Goal: Check status: Check status

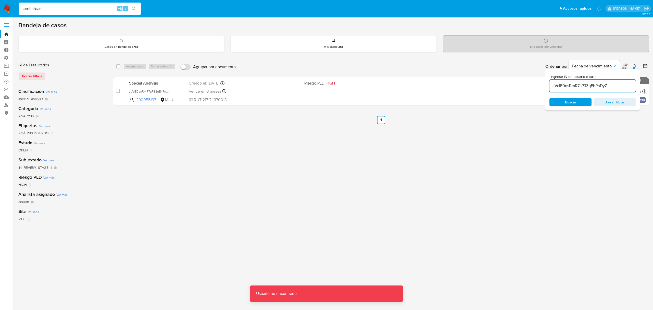
click at [87, 9] on input "sorelleteam" at bounding box center [80, 8] width 122 height 7
drag, startPoint x: 54, startPoint y: 10, endPoint x: 5, endPoint y: 6, distance: 49.7
click at [5, 6] on nav "Pausado Ver notificaciones sorelleteam Alt s Accesos rápidos Presiona las sigui…" at bounding box center [326, 8] width 653 height 17
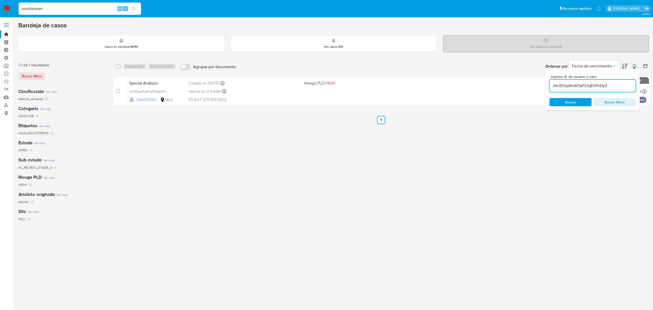
click at [97, 6] on input "sorelleteam" at bounding box center [80, 8] width 122 height 7
drag, startPoint x: 96, startPoint y: 8, endPoint x: 0, endPoint y: 11, distance: 96.0
click at [0, 11] on nav "Pausado Ver notificaciones sorelleteam Alt s Accesos rápidos Presiona las sigui…" at bounding box center [326, 8] width 653 height 17
paste input "UtZ4MZWplwvLyBajnL5DO3Ng"
type input "UtZ4MZWplwvLyBajnL5DO3Ng"
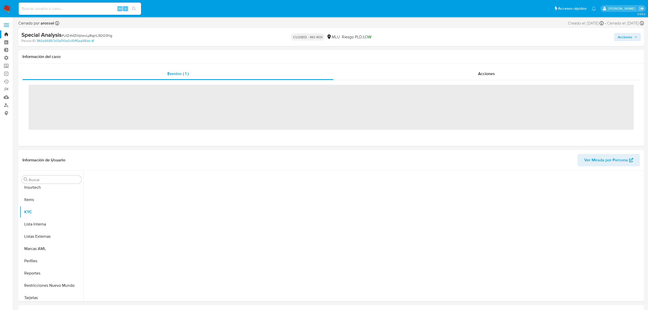
scroll to position [228, 0]
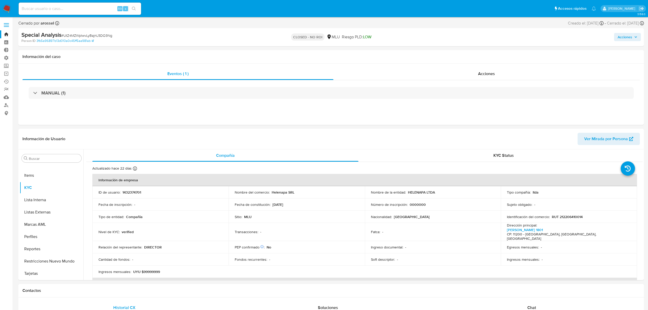
select select "10"
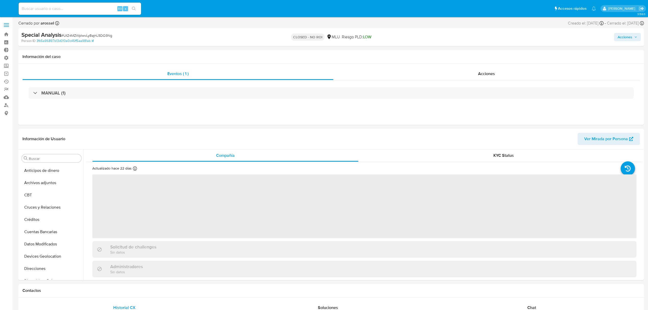
select select "10"
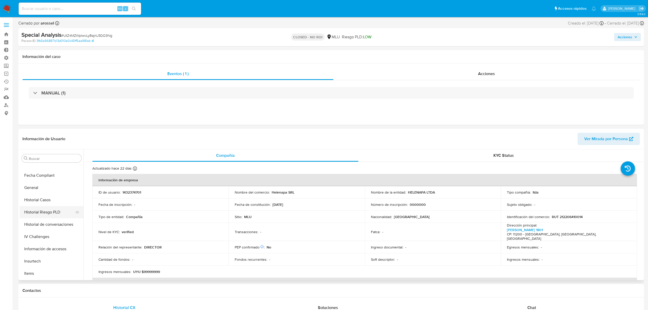
scroll to position [126, 0]
click at [50, 202] on button "Historial Casos" at bounding box center [50, 204] width 60 height 12
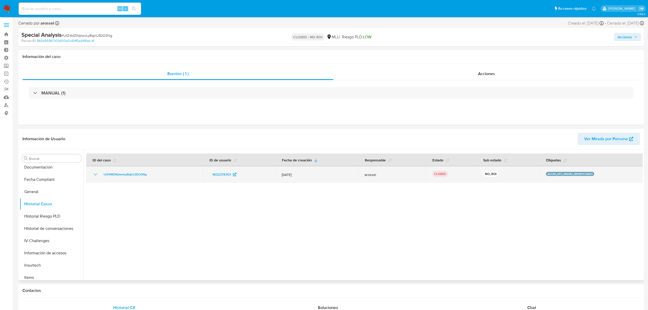
click at [96, 173] on icon "Mostrar/Ocultar" at bounding box center [95, 174] width 6 height 6
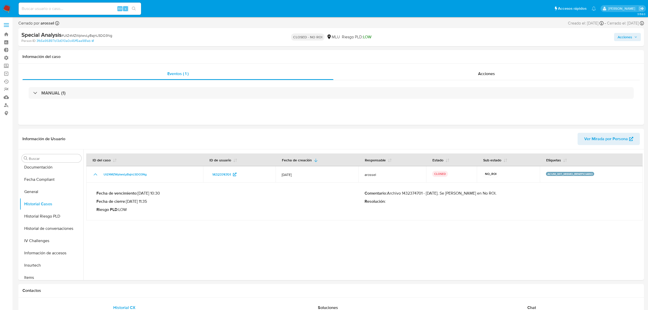
click at [97, 7] on input at bounding box center [80, 8] width 122 height 7
paste input "0Z6j8gH8yyRxhKLH5XZlTqw3"
type input "0Z6j8gH8yyRxhKLH5XZlTqw3"
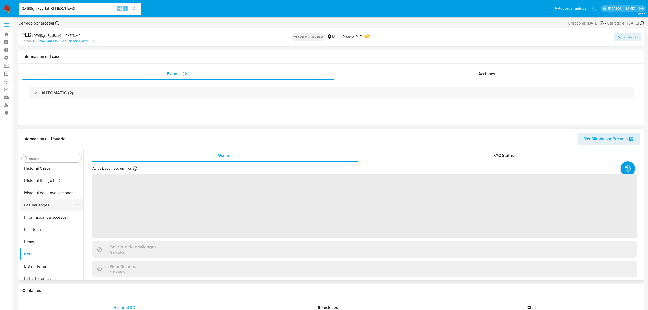
scroll to position [160, 0]
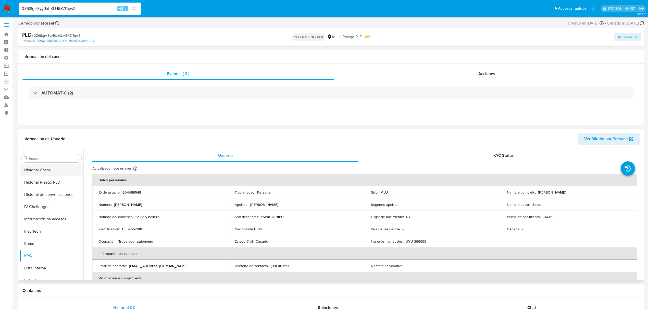
click at [41, 173] on button "Historial Casos" at bounding box center [50, 170] width 60 height 12
select select "10"
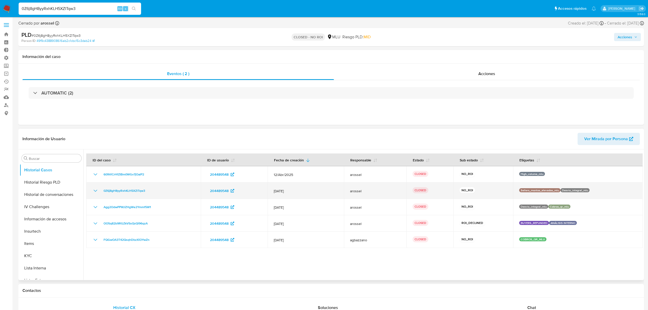
click at [95, 194] on td "0Z6j8gH8yyRxhKLH5XZlTqw3" at bounding box center [143, 190] width 115 height 16
click at [95, 191] on icon "Mostrar/Ocultar" at bounding box center [96, 191] width 4 height 2
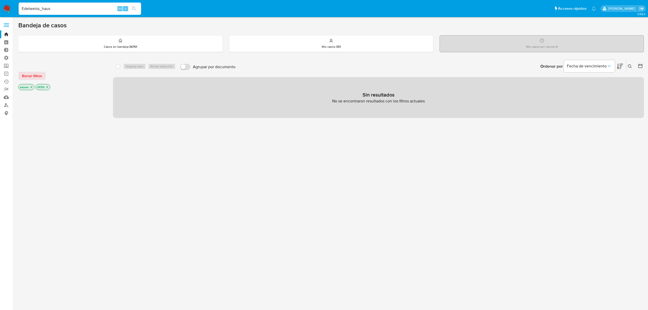
click at [74, 8] on input "Edelweiss_haus" at bounding box center [80, 8] width 122 height 7
type input "38666350"
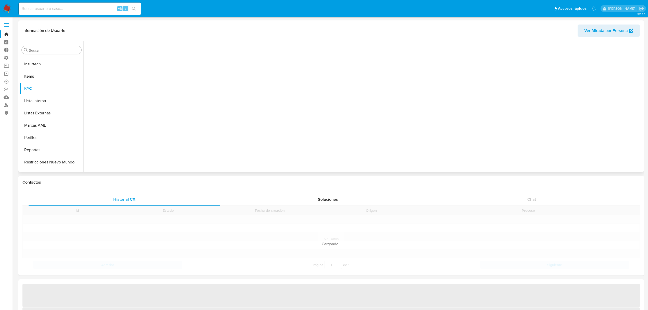
scroll to position [228, 0]
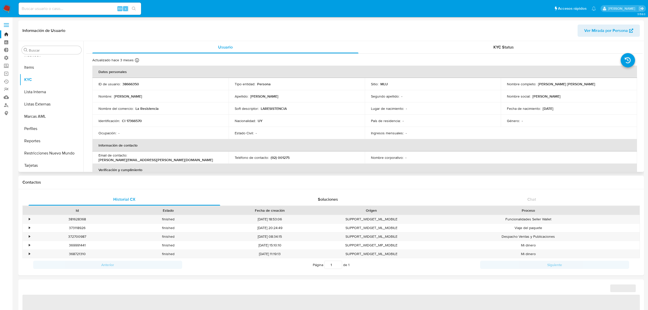
select select "10"
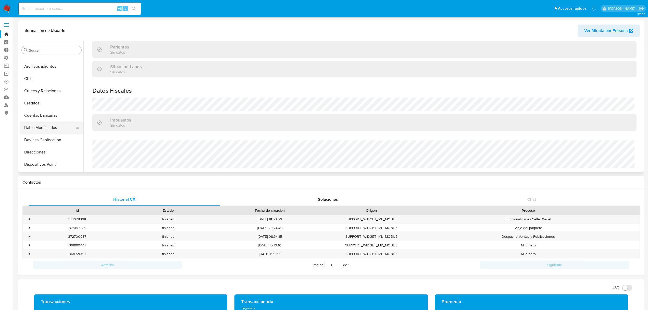
scroll to position [0, 0]
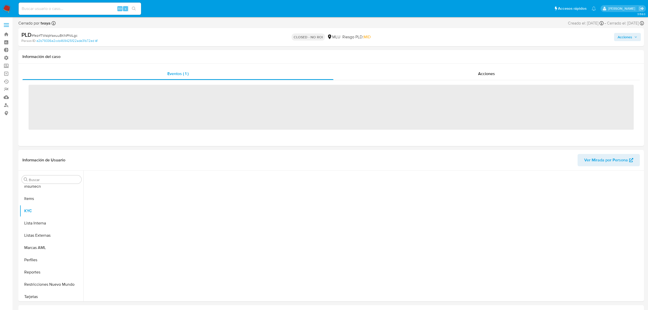
scroll to position [228, 0]
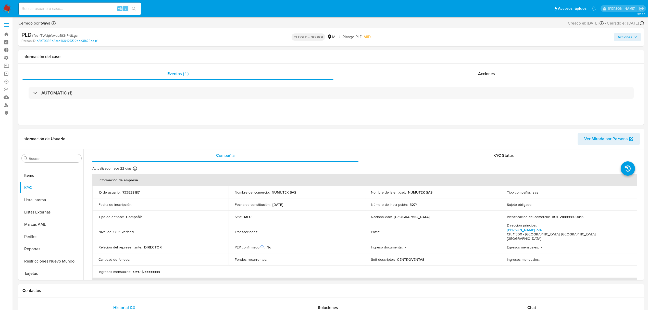
select select "10"
click at [45, 169] on button "Historial Casos" at bounding box center [50, 170] width 60 height 12
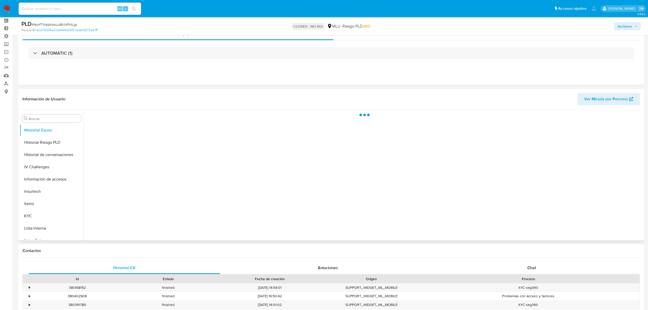
scroll to position [34, 0]
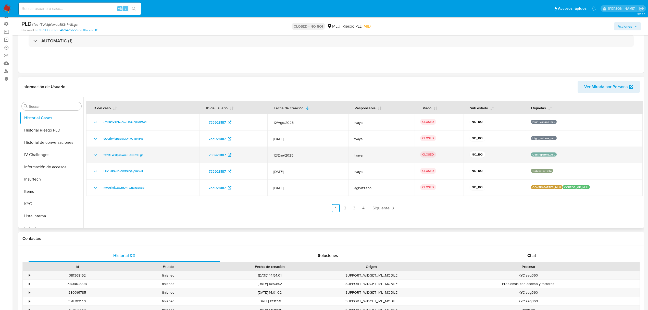
click at [93, 156] on icon "Mostrar/Ocultar" at bounding box center [95, 155] width 6 height 6
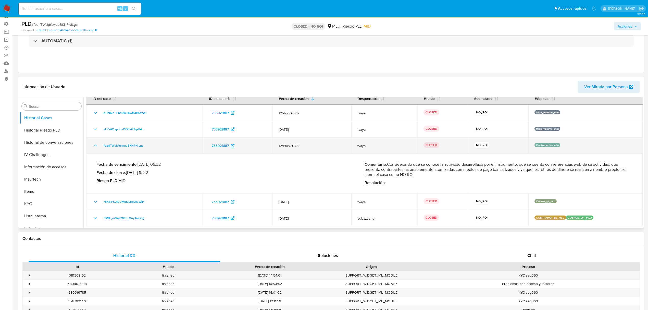
scroll to position [0, 0]
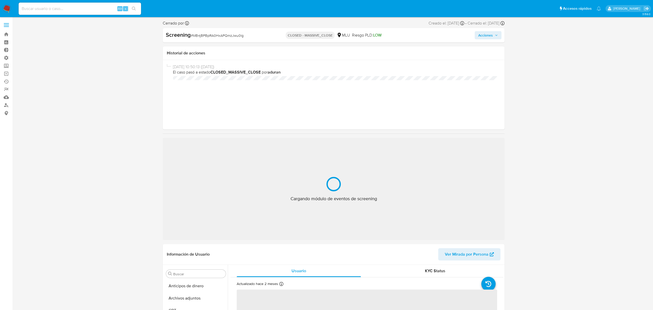
select select "10"
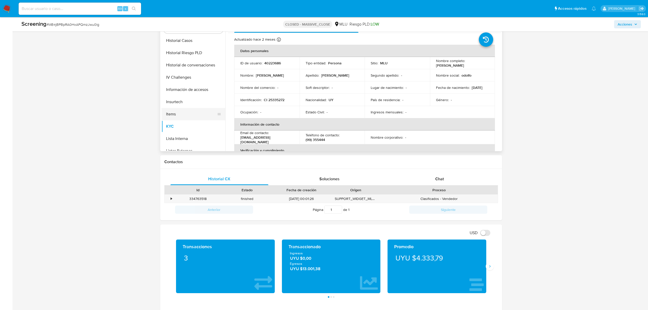
scroll to position [160, 0]
click at [193, 43] on button "Historial Casos" at bounding box center [191, 41] width 60 height 12
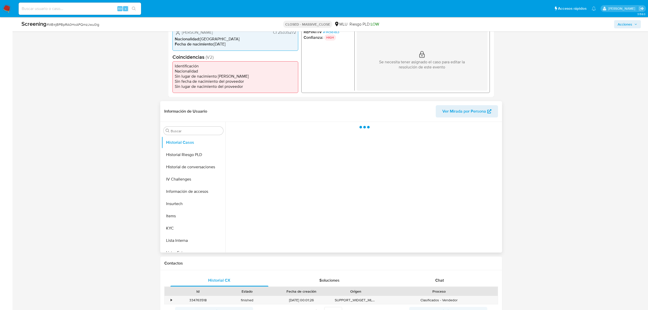
scroll to position [136, 0]
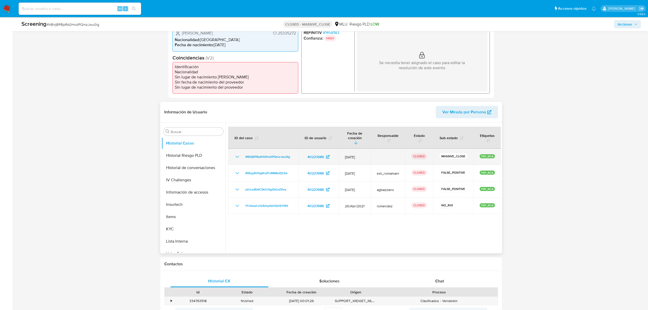
click at [236, 154] on icon "Mostrar/Ocultar" at bounding box center [237, 157] width 6 height 6
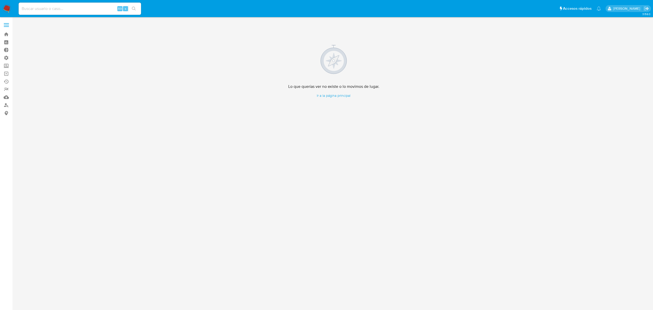
click at [104, 8] on input at bounding box center [80, 8] width 122 height 7
paste input "IAPMS7ax2MJ5c8REnl3154N7"
type input "IAPMS7ax2MJ5c8REnl3154N7"
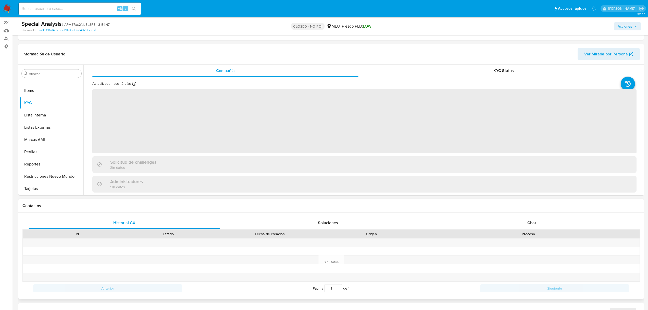
scroll to position [68, 0]
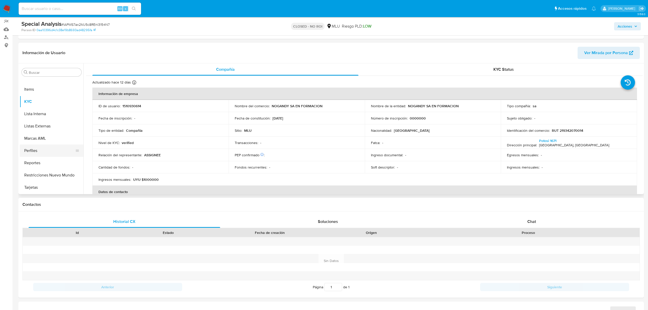
select select "10"
click at [55, 87] on button "Historial Casos" at bounding box center [50, 84] width 60 height 12
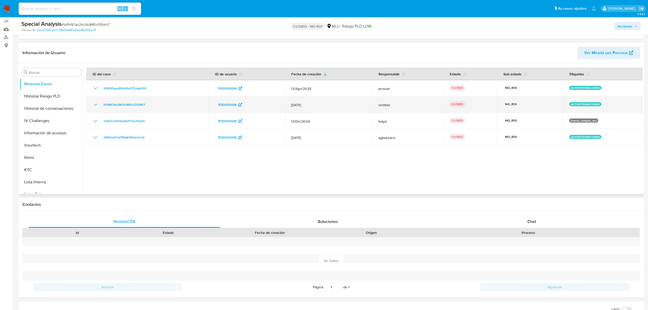
click at [94, 103] on icon "Mostrar/Ocultar" at bounding box center [95, 105] width 6 height 6
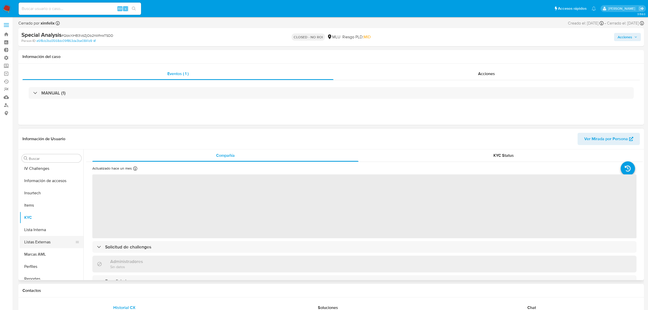
scroll to position [160, 0]
click at [49, 170] on button "Historial Casos" at bounding box center [50, 170] width 60 height 12
select select "10"
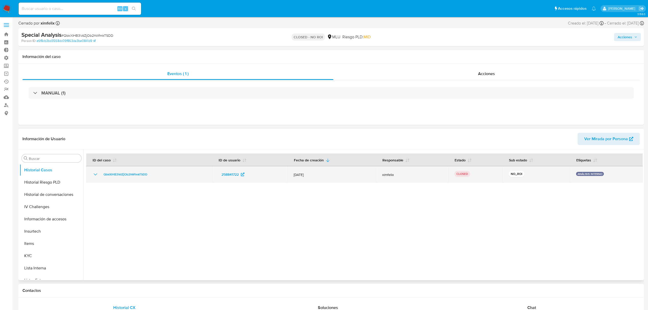
click at [94, 180] on td "QbkXIHB3VdZjOb2hWfmkTSDD" at bounding box center [149, 174] width 126 height 16
click at [95, 177] on icon "Mostrar/Ocultar" at bounding box center [95, 174] width 6 height 6
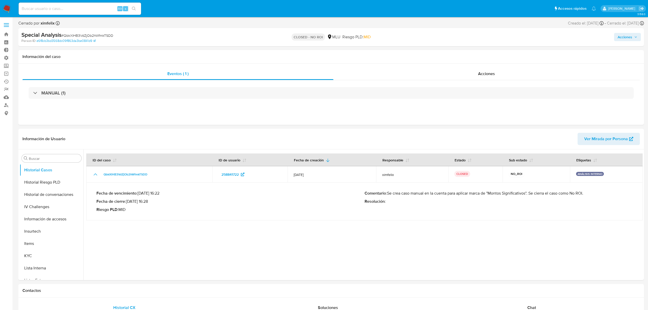
click at [74, 14] on div "Alt s" at bounding box center [80, 9] width 122 height 12
click at [73, 12] on div "Alt s" at bounding box center [80, 9] width 122 height 12
click at [73, 9] on input at bounding box center [80, 8] width 122 height 7
paste input "Y8dDBCxySXM2xgofWaB28LhE"
type input "Y8dDBCxySXM2xgofWaB28LhE"
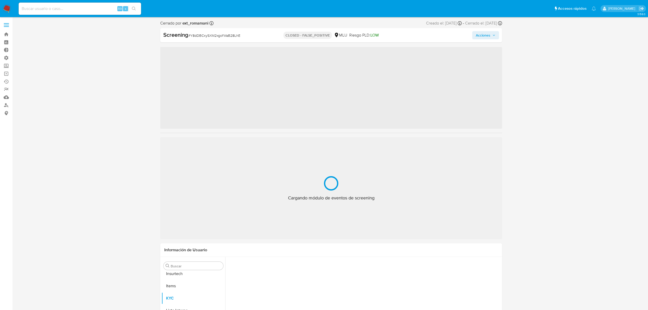
scroll to position [228, 0]
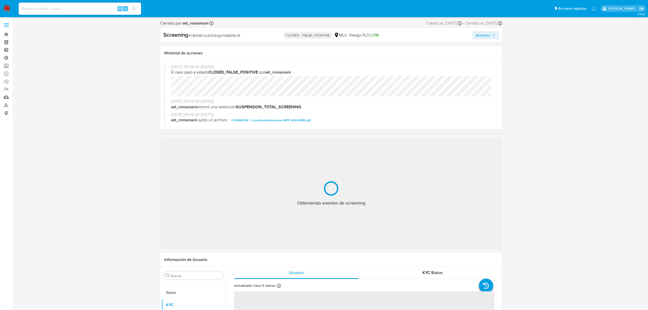
select select "10"
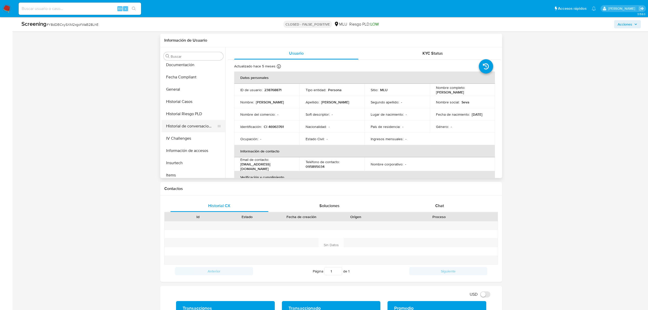
scroll to position [126, 0]
click at [191, 103] on button "Historial Casos" at bounding box center [191, 102] width 60 height 12
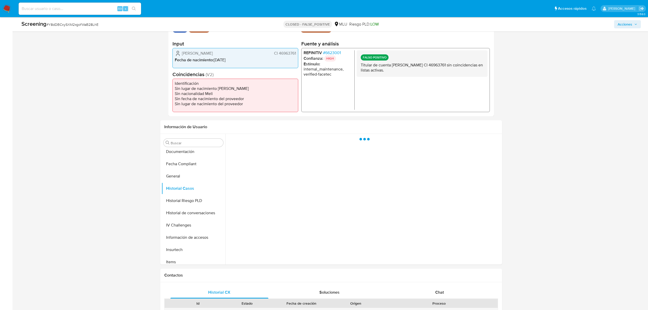
scroll to position [102, 0]
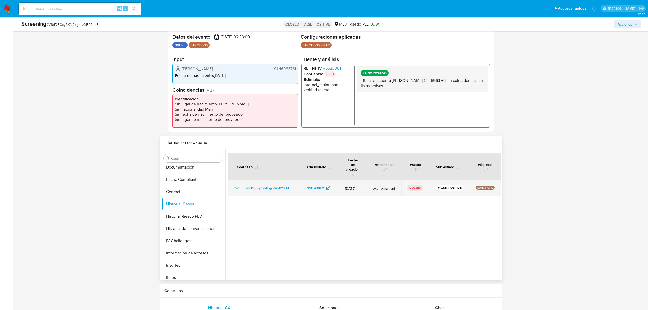
click at [238, 185] on icon "Mostrar/Ocultar" at bounding box center [237, 188] width 6 height 6
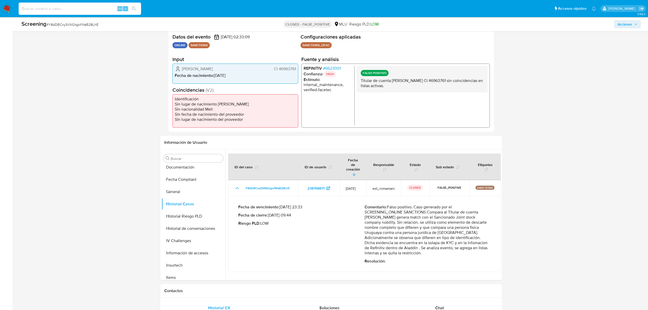
click at [87, 11] on input at bounding box center [80, 8] width 122 height 7
paste input "DpSS2lNqNbjhJRQHfuJSXglH"
type input "DpSS2lNqNbjhJRQHfuJSXglH"
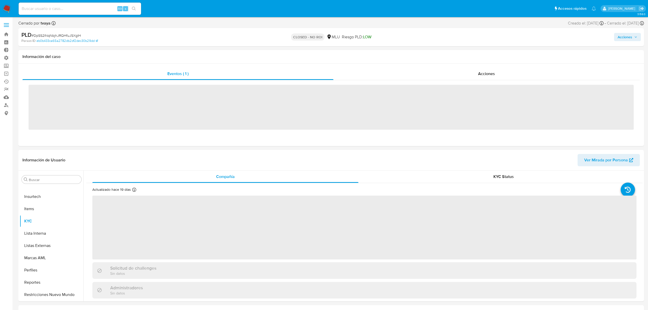
scroll to position [228, 0]
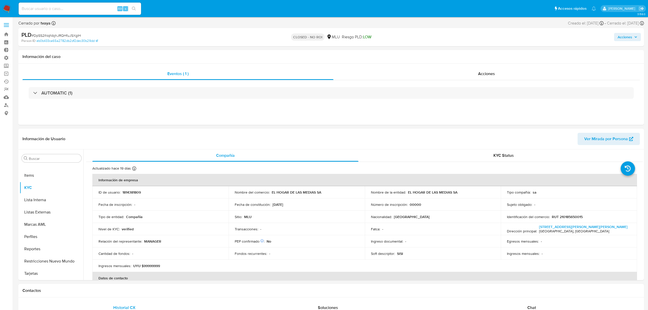
select select "10"
click at [49, 169] on button "Historial Casos" at bounding box center [50, 170] width 60 height 12
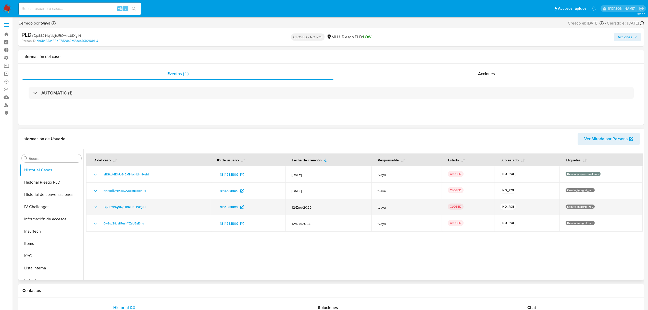
drag, startPoint x: 90, startPoint y: 208, endPoint x: 92, endPoint y: 207, distance: 2.7
click at [90, 208] on td "DpSS2lNqNbjhJRQHfuJSXglH" at bounding box center [148, 207] width 124 height 16
click at [95, 206] on icon "Mostrar/Ocultar" at bounding box center [95, 207] width 6 height 6
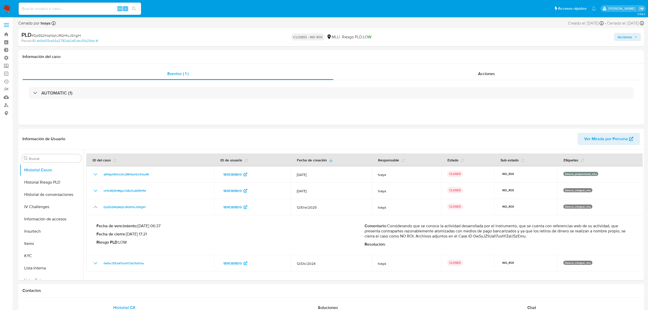
click at [51, 7] on input at bounding box center [80, 8] width 122 height 7
paste input "5CFgkVrBYbGHHj7ZuxayEC1D"
type input "5CFgkVrBYbGHHj7ZuxayEC1D"
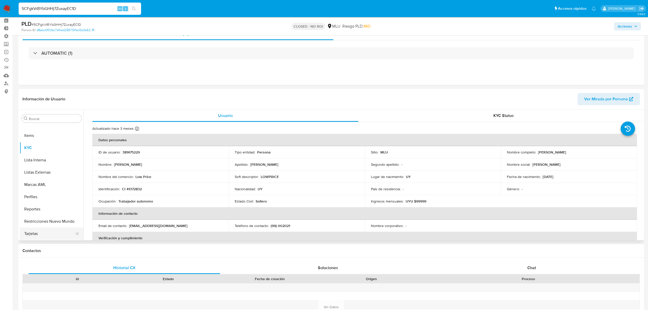
scroll to position [34, 0]
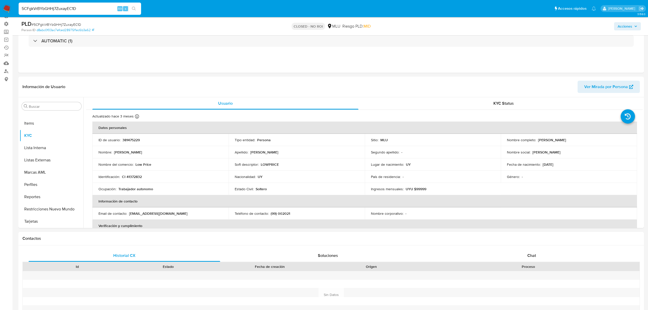
select select "10"
click at [45, 120] on button "Historial Casos" at bounding box center [50, 118] width 60 height 12
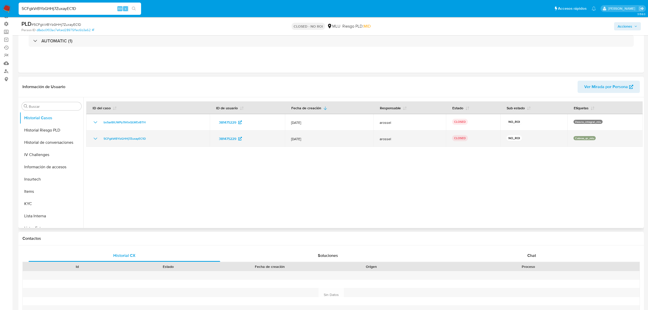
click at [96, 136] on icon "Mostrar/Ocultar" at bounding box center [95, 138] width 6 height 6
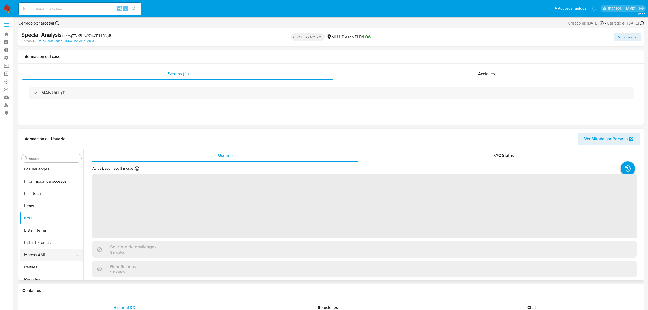
scroll to position [126, 0]
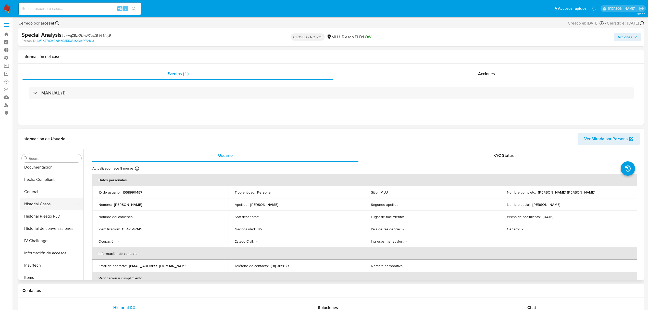
click at [54, 204] on button "Historial Casos" at bounding box center [50, 204] width 60 height 12
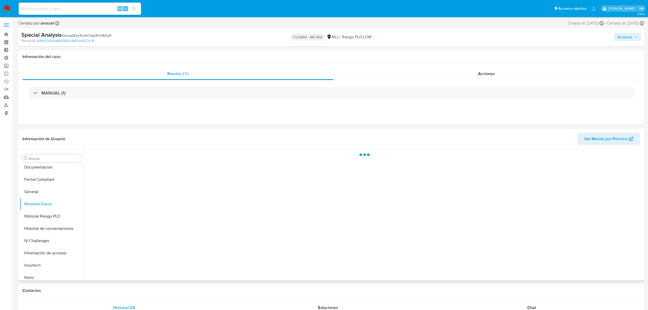
select select "10"
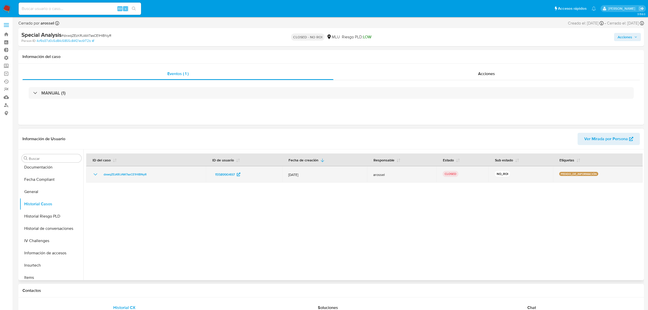
click at [94, 175] on icon "Mostrar/Ocultar" at bounding box center [95, 174] width 6 height 6
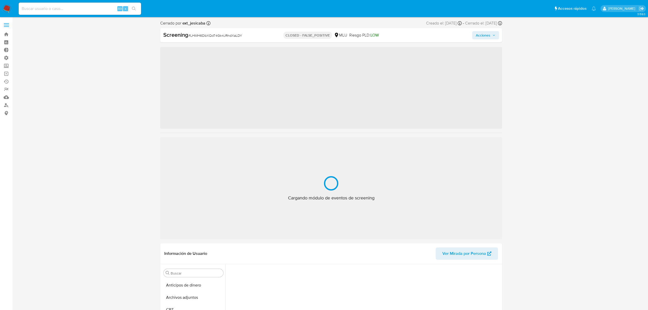
scroll to position [228, 0]
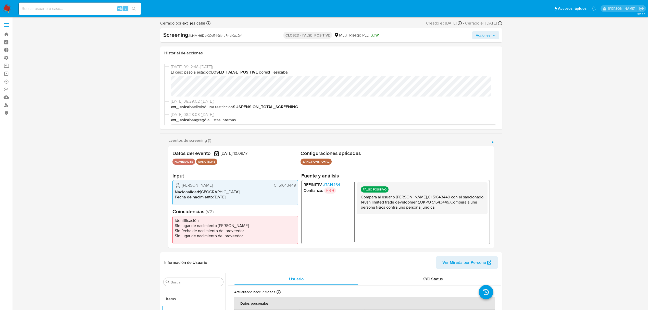
select select "10"
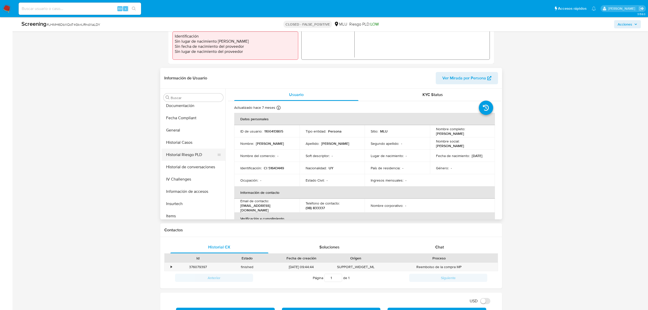
scroll to position [126, 0]
click at [190, 142] on button "Historial Casos" at bounding box center [191, 143] width 60 height 12
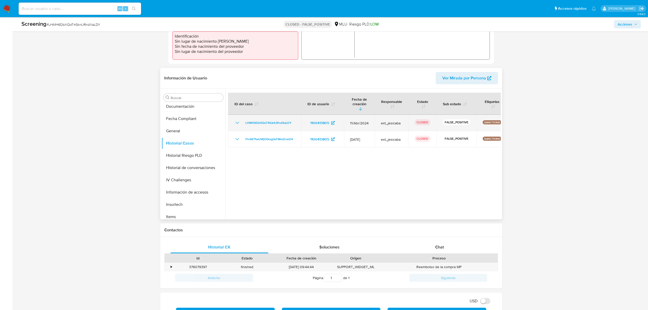
click at [237, 120] on icon "Mostrar/Ocultar" at bounding box center [237, 123] width 6 height 6
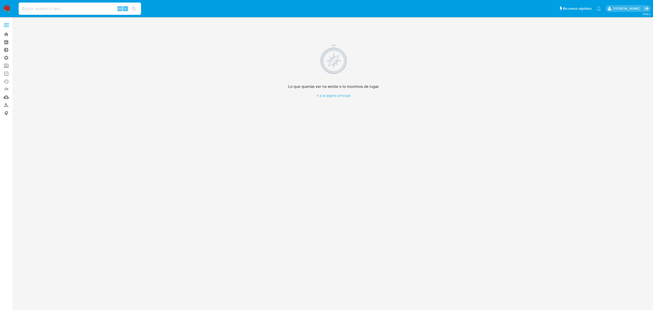
click at [82, 10] on input at bounding box center [80, 8] width 122 height 7
paste input "K3xUzQ9RqA2QmprYJNgGZ6CX"
type input "K3xUzQ9RqA2QmprYJNgGZ6CX"
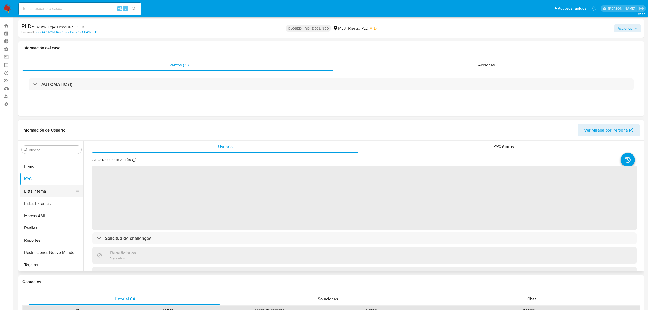
scroll to position [34, 0]
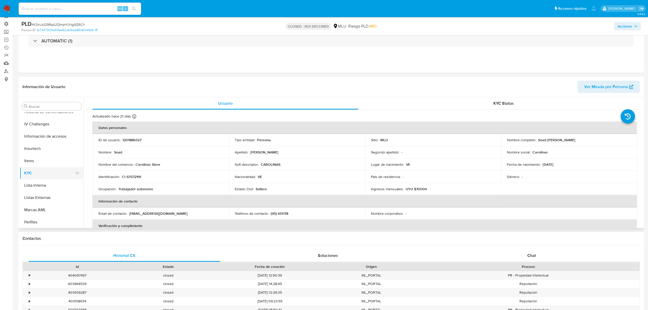
select select "10"
click at [46, 116] on button "Historial Casos" at bounding box center [50, 118] width 60 height 12
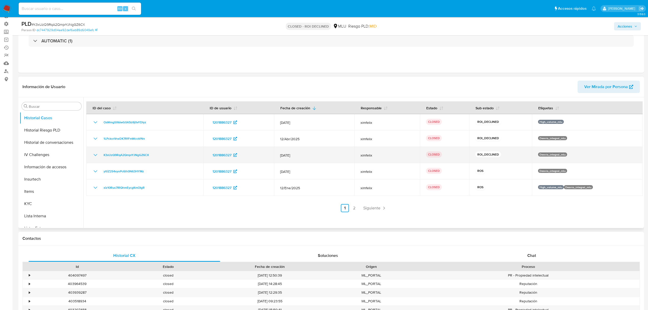
click at [93, 156] on icon "Mostrar/Ocultar" at bounding box center [95, 155] width 6 height 6
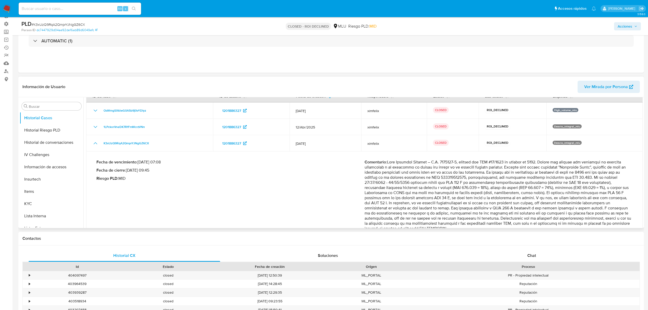
scroll to position [0, 0]
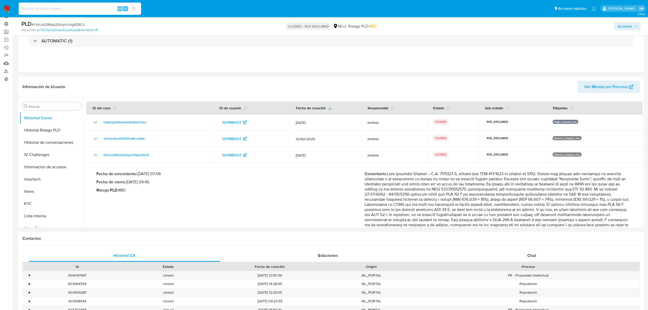
click at [86, 6] on input at bounding box center [80, 8] width 122 height 7
paste input "fm40rb0AwEc1eDBuNpoudIig"
type input "fm40rb0AwEc1eDBuNpoudIig"
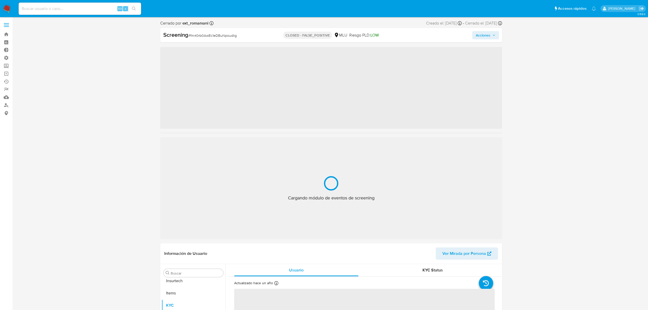
scroll to position [228, 0]
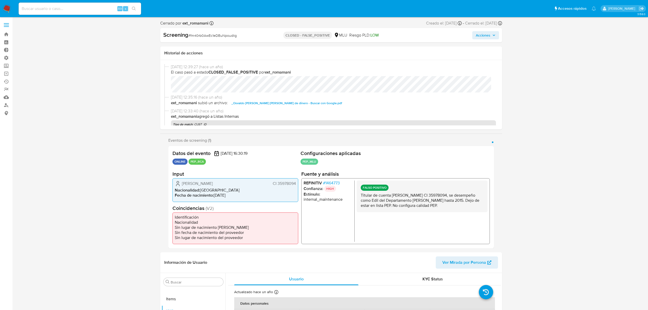
select select "10"
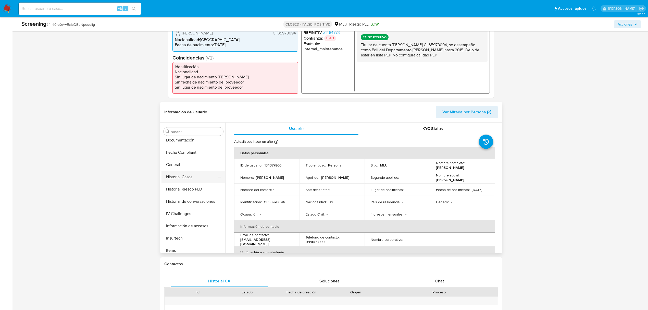
scroll to position [126, 0]
click at [189, 178] on button "Historial Casos" at bounding box center [191, 177] width 60 height 12
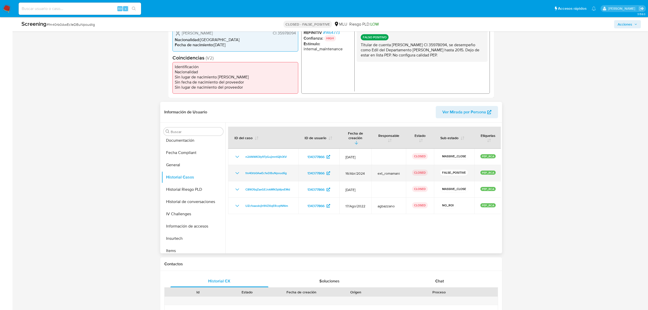
click at [235, 170] on icon "Mostrar/Ocultar" at bounding box center [237, 173] width 6 height 6
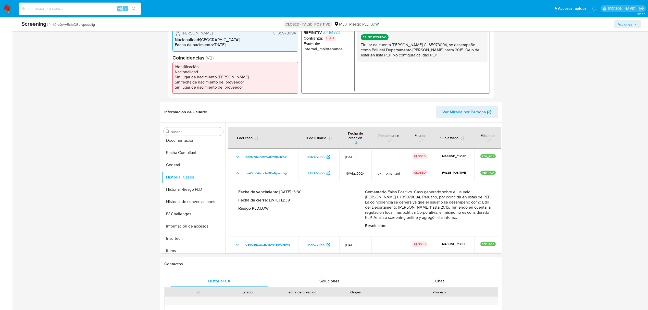
click at [80, 5] on input at bounding box center [80, 8] width 122 height 7
paste input "oK2RyoKT358cwlPPSVZVjiod"
type input "oK2RyoKT358cwlPPSVZVjiod"
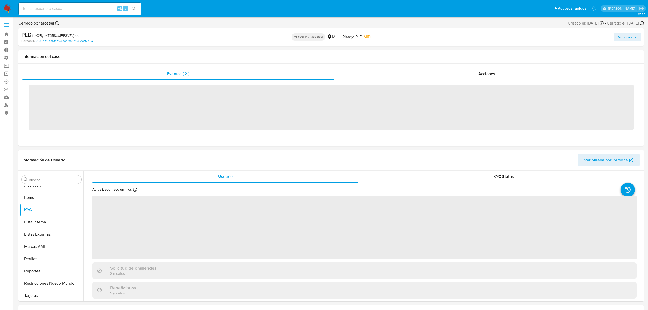
scroll to position [228, 0]
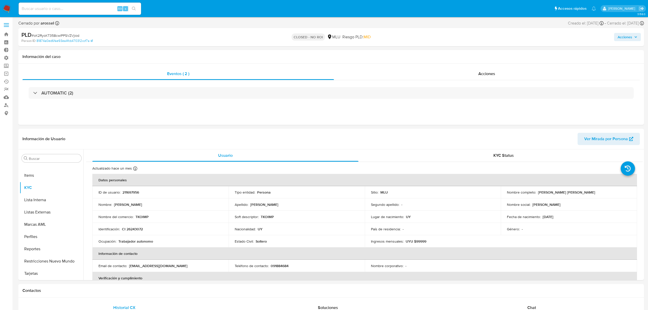
select select "10"
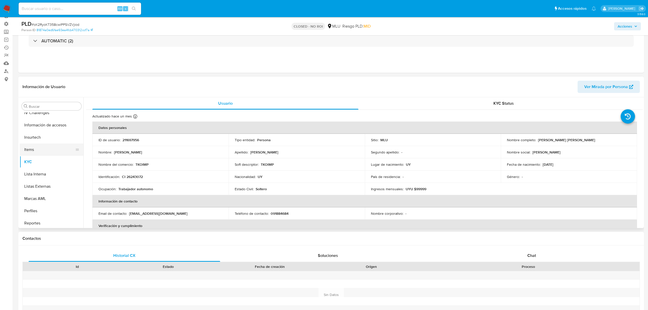
scroll to position [160, 0]
click at [41, 116] on button "Historial Casos" at bounding box center [50, 118] width 60 height 12
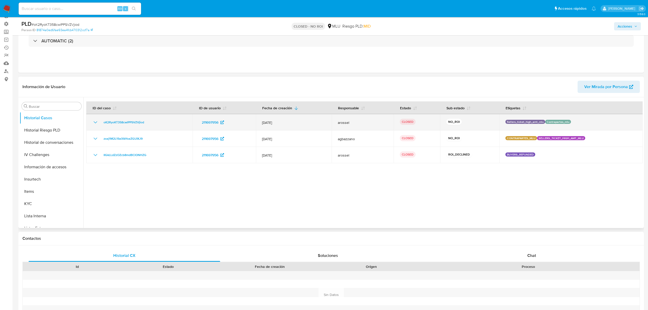
click at [91, 124] on td "oK2RyoKT358cwlPPSVZVjiod" at bounding box center [139, 122] width 106 height 16
click at [94, 123] on icon "Mostrar/Ocultar" at bounding box center [95, 122] width 6 height 6
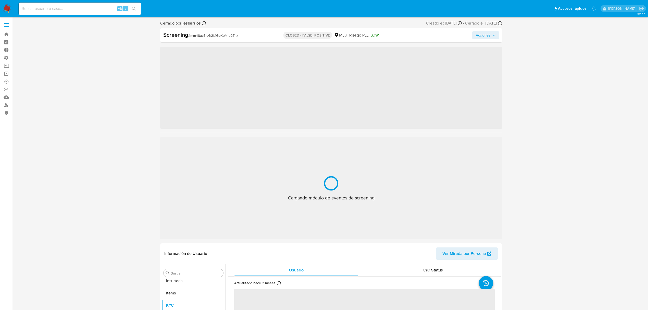
scroll to position [228, 0]
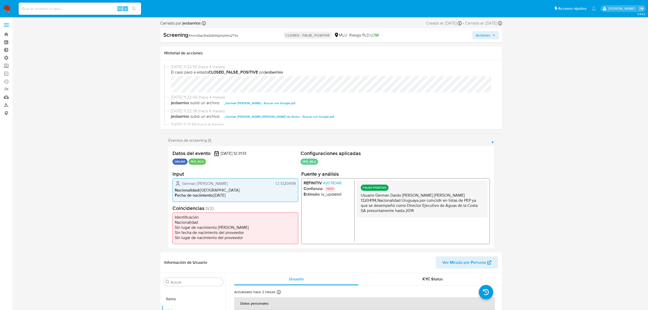
select select "10"
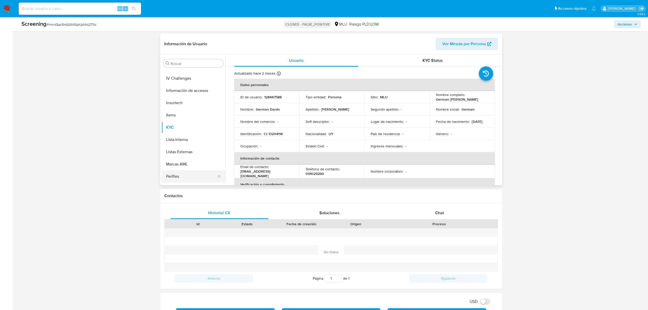
scroll to position [160, 0]
click at [188, 77] on button "Historial Casos" at bounding box center [191, 75] width 60 height 12
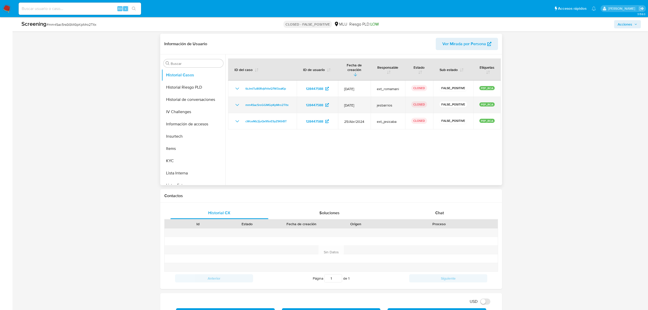
click at [237, 103] on icon "Mostrar/Ocultar" at bounding box center [237, 105] width 6 height 6
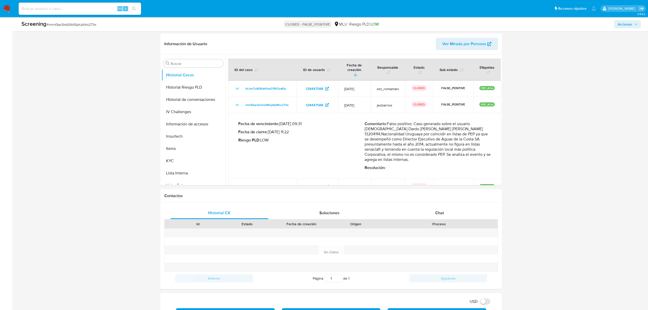
click at [82, 5] on input at bounding box center [80, 8] width 122 height 7
paste input "SpSNkZRVPPRsJQkEUFNqD5iV"
type input "SpSNkZRVPPRsJQkEUFNqD5iV"
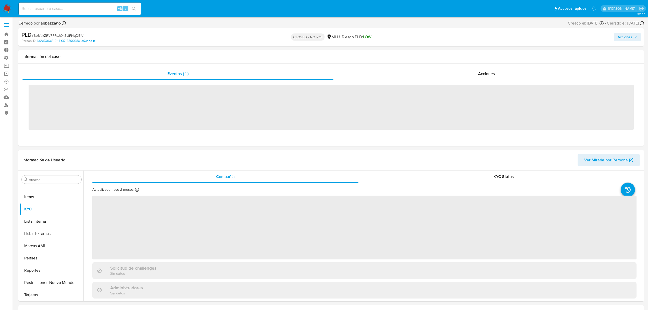
scroll to position [228, 0]
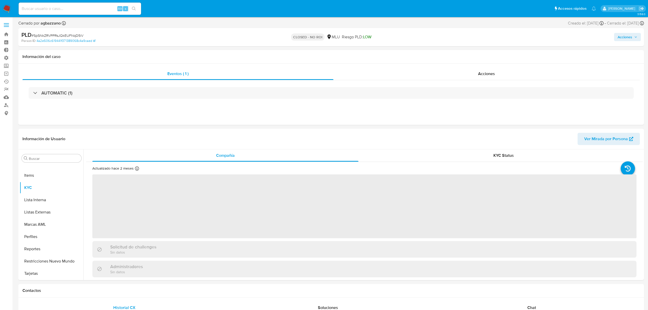
select select "10"
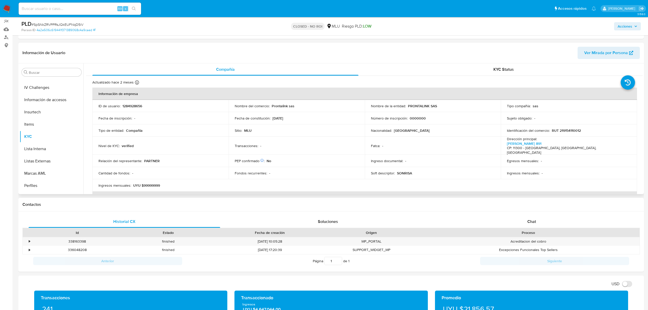
scroll to position [126, 0]
click at [42, 116] on button "Historial Casos" at bounding box center [50, 118] width 60 height 12
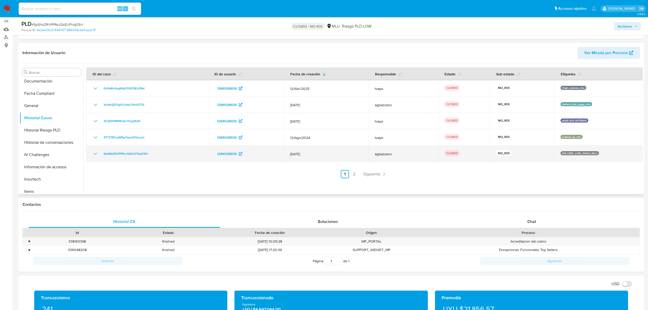
click at [96, 155] on icon "Mostrar/Ocultar" at bounding box center [95, 154] width 6 height 6
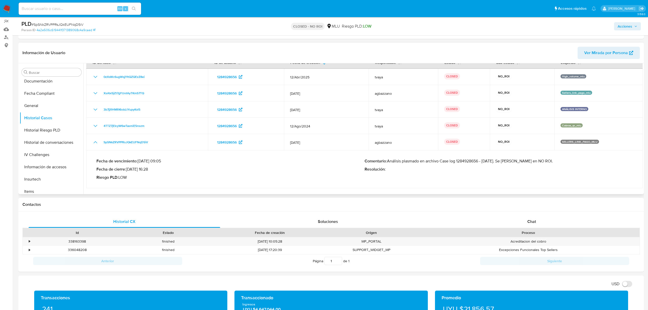
scroll to position [0, 0]
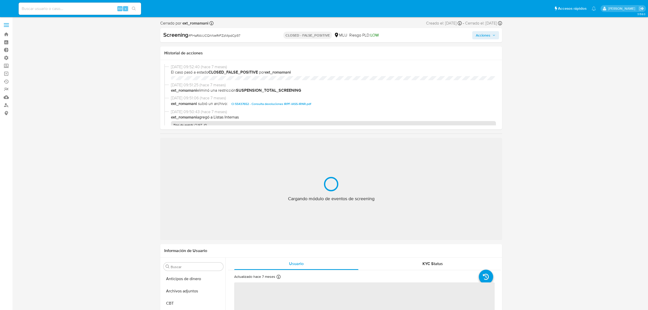
select select "10"
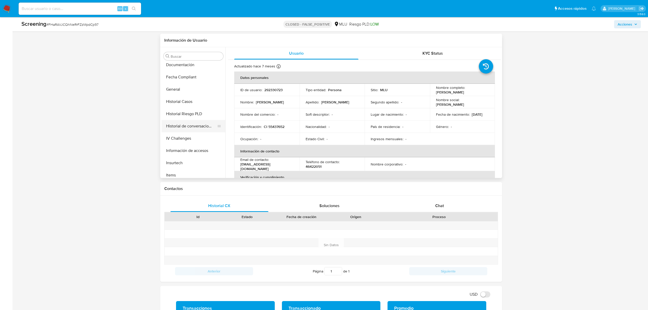
scroll to position [126, 0]
click at [194, 97] on button "Historial Casos" at bounding box center [191, 102] width 60 height 12
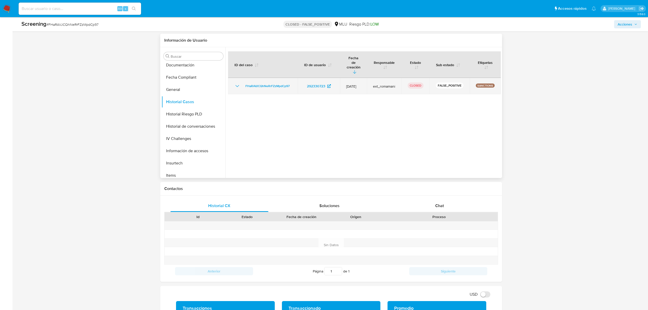
click at [237, 83] on icon "Mostrar/Ocultar" at bounding box center [237, 86] width 6 height 6
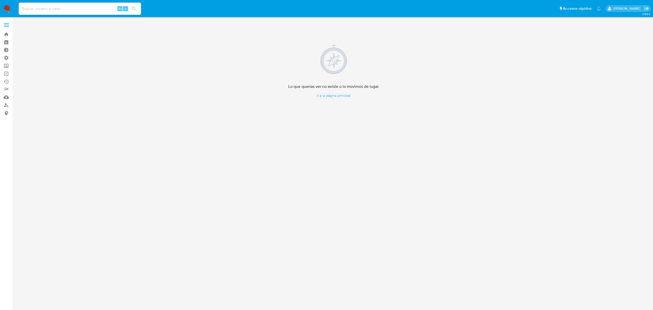
click at [89, 4] on div "Alt s" at bounding box center [80, 9] width 122 height 12
click at [93, 7] on input at bounding box center [80, 8] width 122 height 7
paste input "dghEuGtBwS8awQxljjjJPtvL"
type input "dghEuGtBwS8awQxljjjJPtvL"
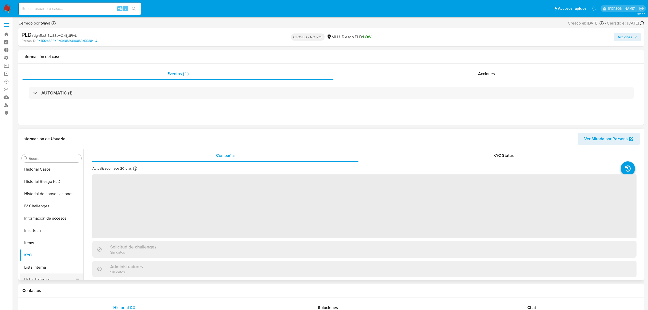
scroll to position [160, 0]
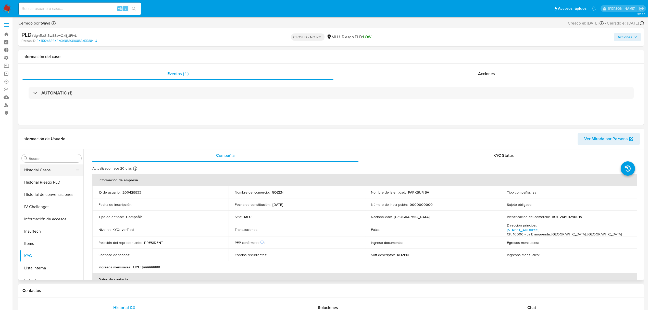
select select "10"
click at [48, 168] on button "Historial Casos" at bounding box center [50, 170] width 60 height 12
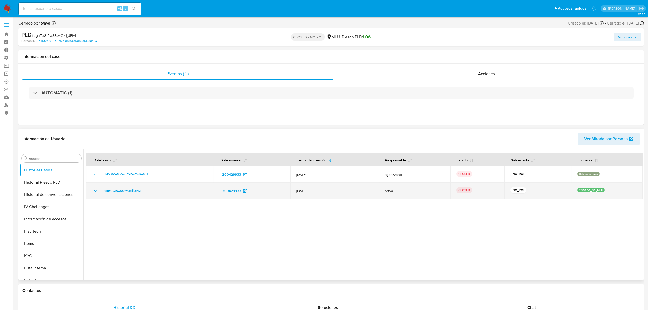
click at [90, 191] on td "dghEuGtBwS8awQxljjjJPtvL" at bounding box center [149, 190] width 127 height 16
click at [93, 191] on icon "Mostrar/Ocultar" at bounding box center [95, 191] width 6 height 6
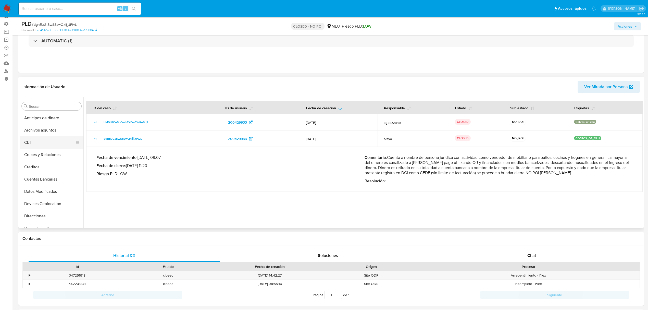
scroll to position [0, 0]
click at [37, 131] on button "Archivos adjuntos" at bounding box center [50, 130] width 60 height 12
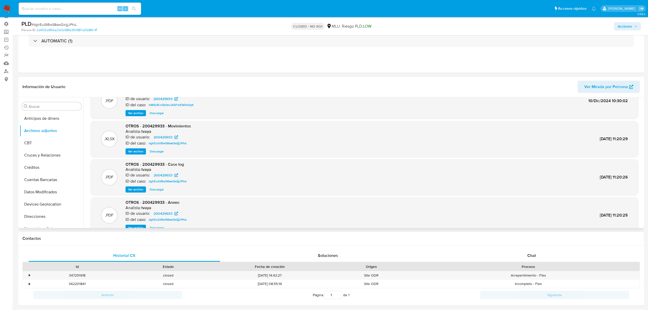
scroll to position [29, 0]
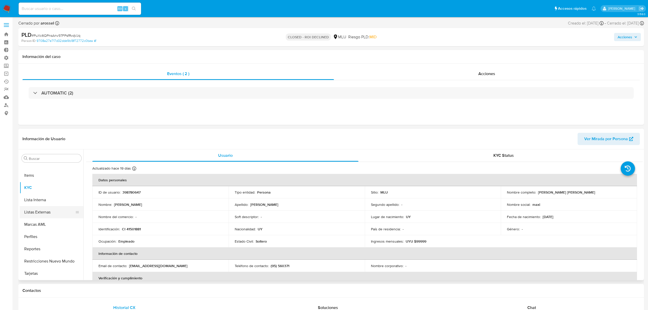
select select "10"
click at [47, 203] on button "Historial Casos" at bounding box center [50, 204] width 60 height 12
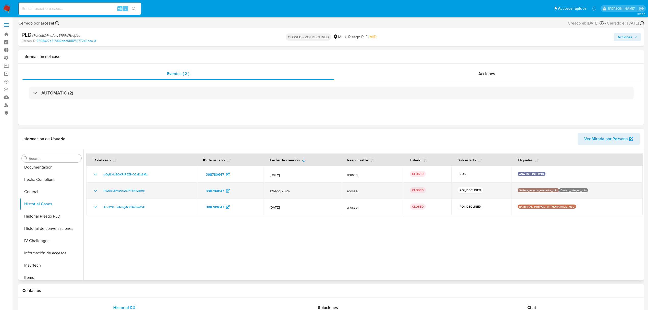
click at [94, 190] on icon "Mostrar/Ocultar" at bounding box center [96, 191] width 4 height 2
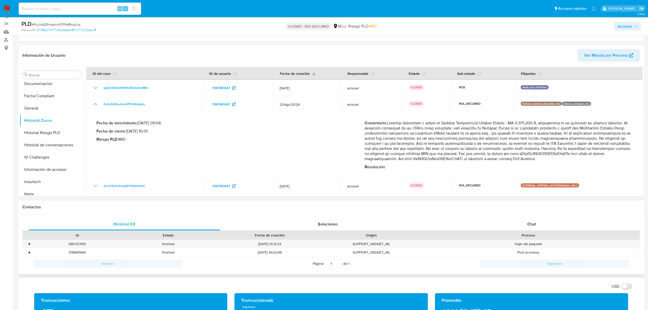
scroll to position [68, 0]
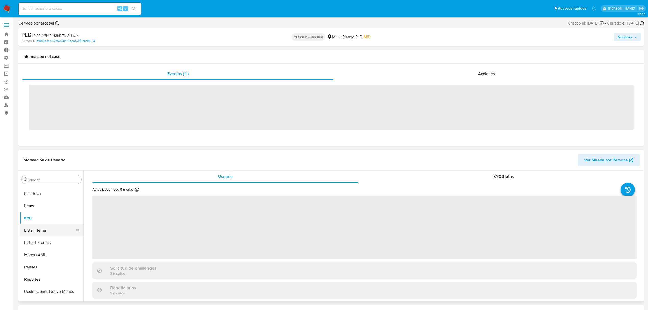
scroll to position [228, 0]
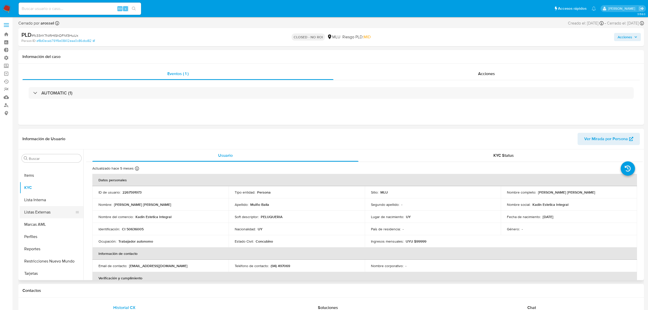
select select "10"
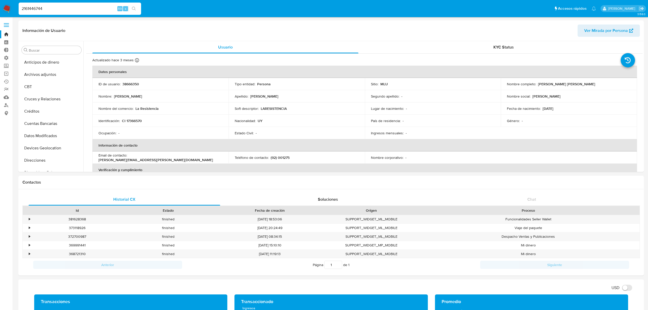
select select "10"
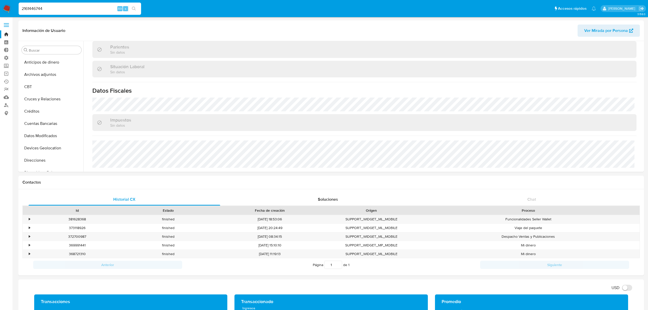
type input "2161446744"
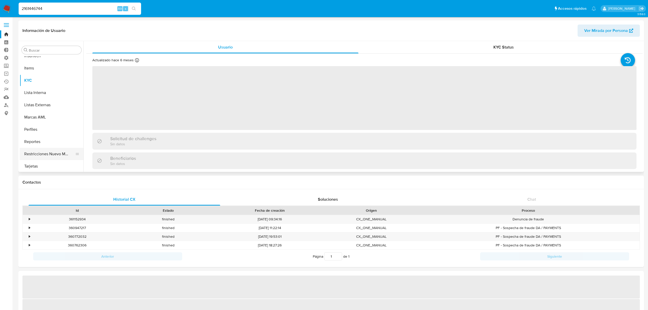
scroll to position [228, 0]
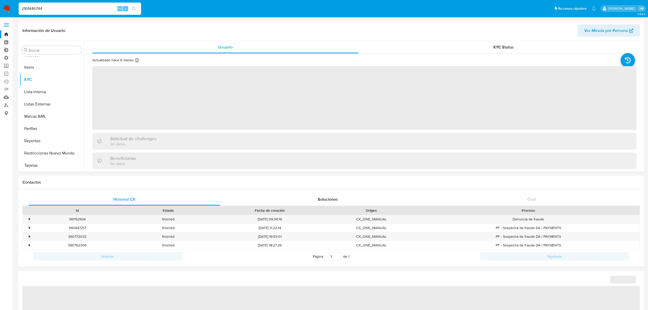
select select "10"
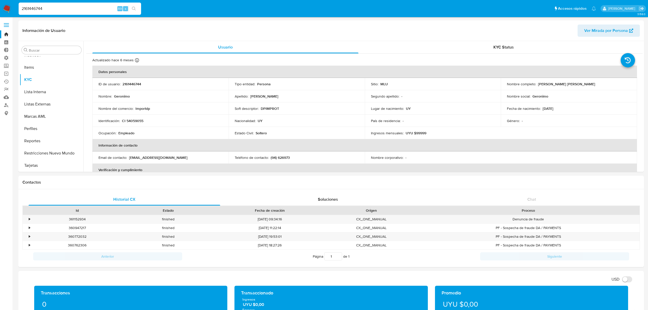
click at [46, 152] on button "Restricciones Nuevo Mundo" at bounding box center [50, 153] width 60 height 12
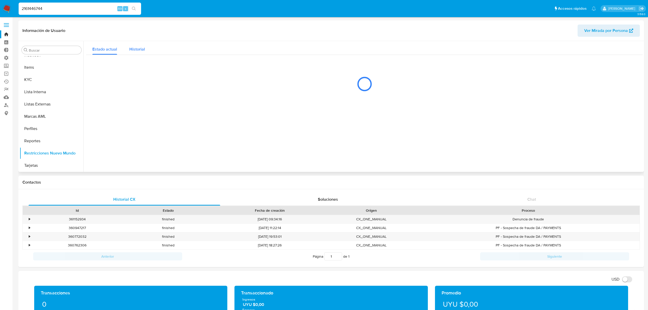
click at [136, 51] on span "Historial" at bounding box center [137, 49] width 16 height 6
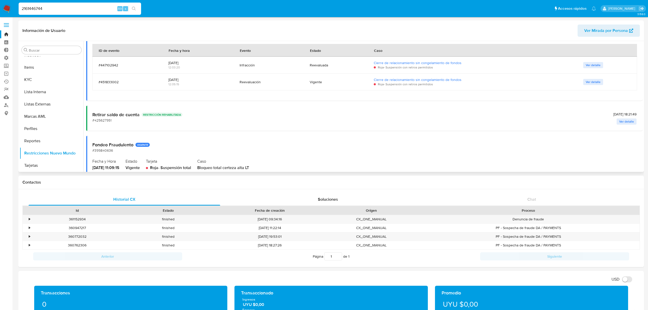
scroll to position [0, 0]
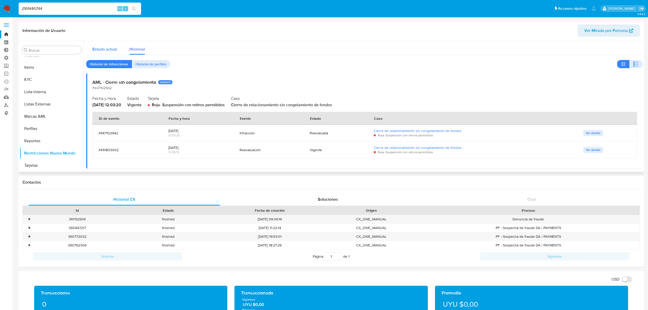
click at [120, 47] on button "Estado actual" at bounding box center [104, 48] width 37 height 14
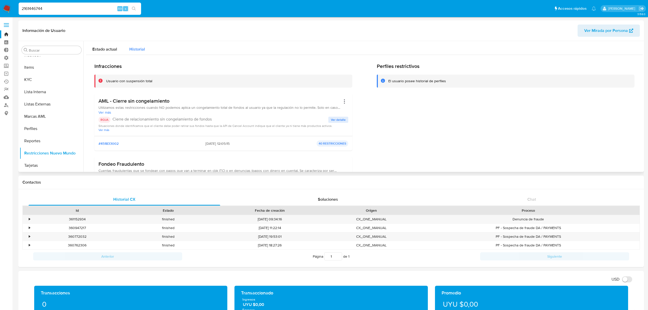
click at [140, 47] on span "Historial" at bounding box center [137, 49] width 16 height 6
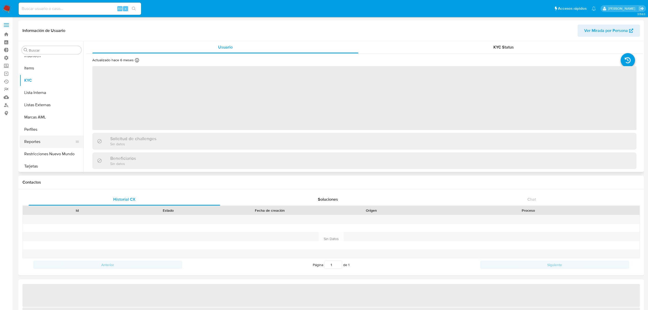
scroll to position [228, 0]
click at [56, 150] on button "Restricciones Nuevo Mundo" at bounding box center [50, 153] width 60 height 12
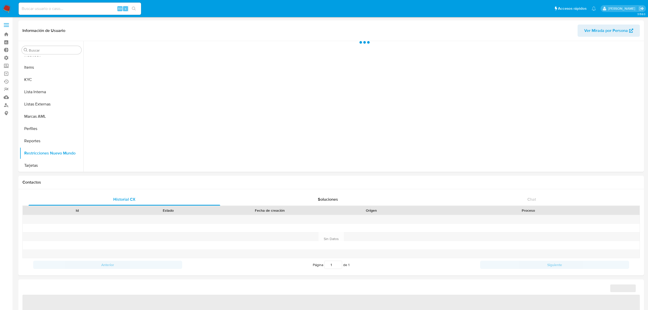
select select "10"
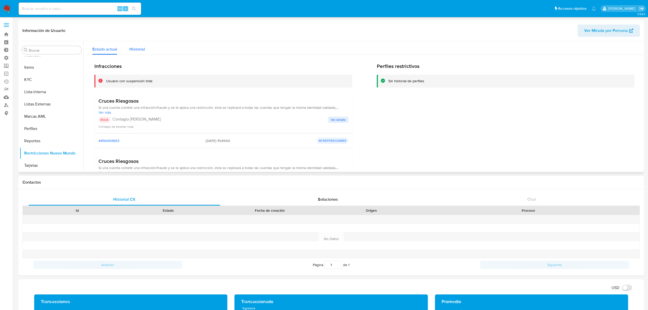
click at [138, 49] on span "Historial" at bounding box center [137, 49] width 16 height 6
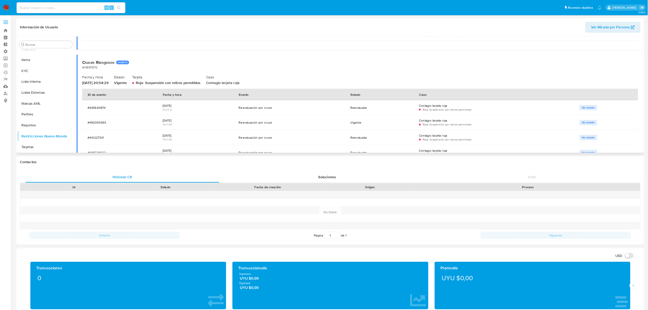
scroll to position [765, 0]
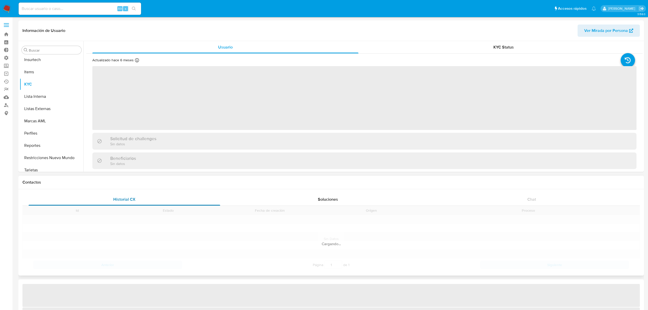
scroll to position [228, 0]
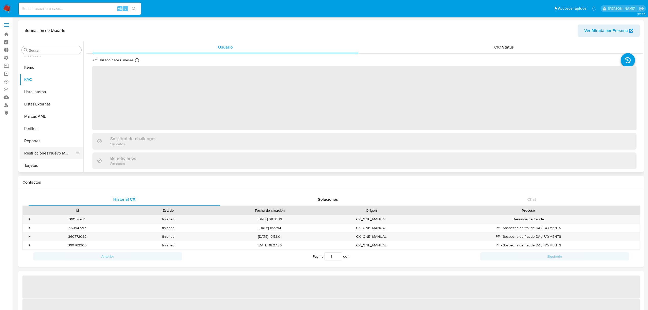
click at [54, 151] on button "Restricciones Nuevo Mundo" at bounding box center [50, 153] width 60 height 12
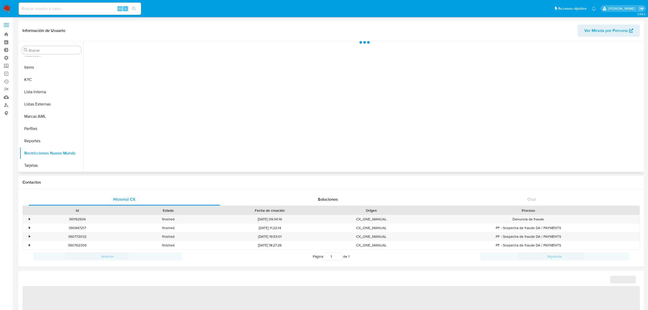
select select "10"
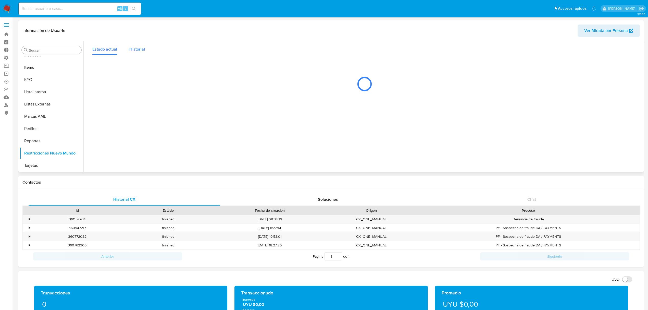
click at [137, 53] on div "Historial" at bounding box center [137, 48] width 16 height 14
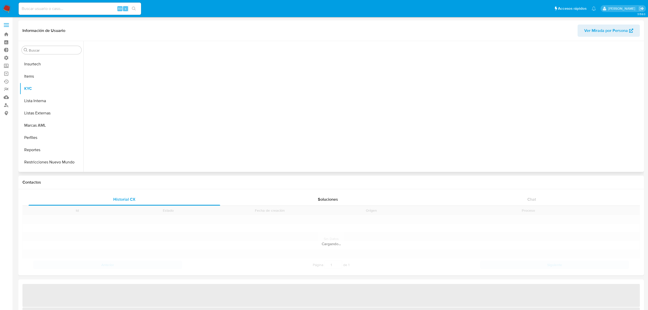
scroll to position [228, 0]
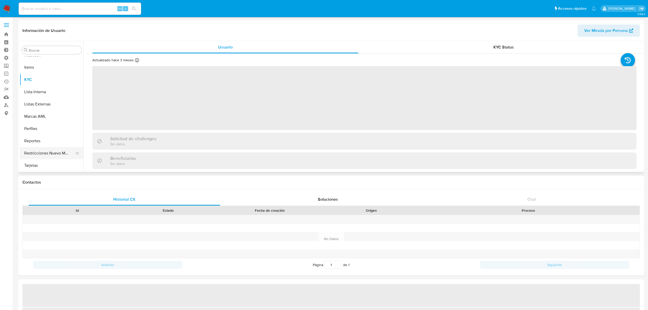
click at [65, 148] on button "Restricciones Nuevo Mundo" at bounding box center [50, 153] width 60 height 12
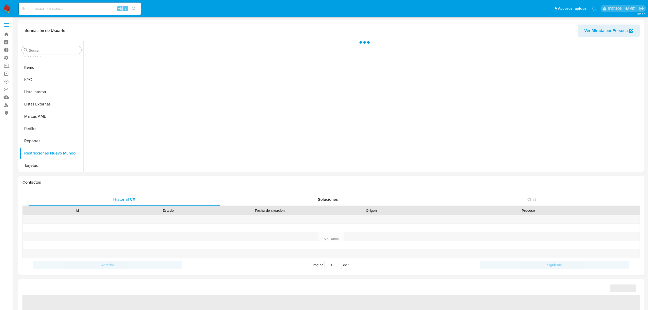
select select "10"
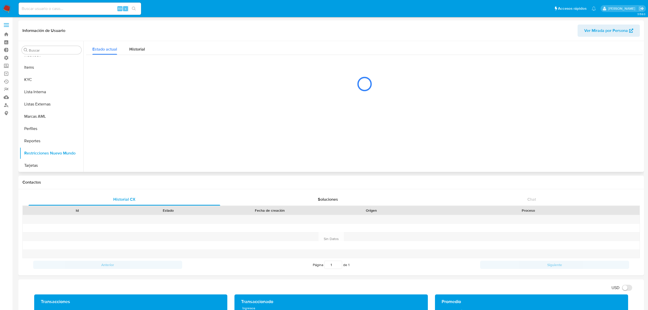
click at [92, 38] on div "Información de Usuario Ver Mirada por Persona" at bounding box center [331, 30] width 626 height 21
click at [134, 51] on span "Historial" at bounding box center [137, 49] width 16 height 6
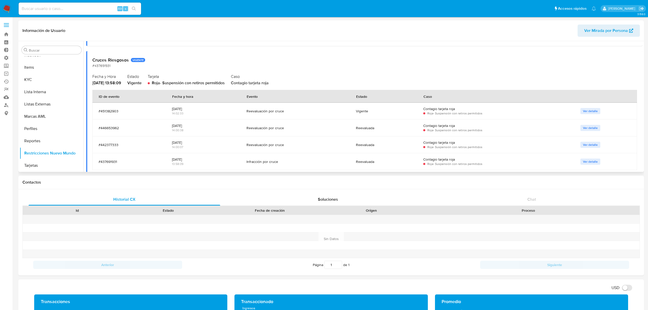
scroll to position [306, 0]
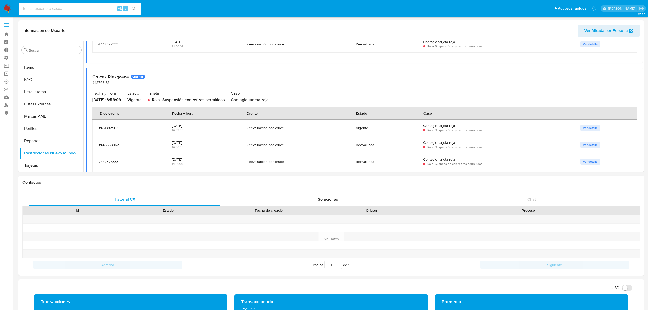
click at [77, 9] on input at bounding box center [80, 8] width 122 height 7
paste input "470316728"
type input "470316728"
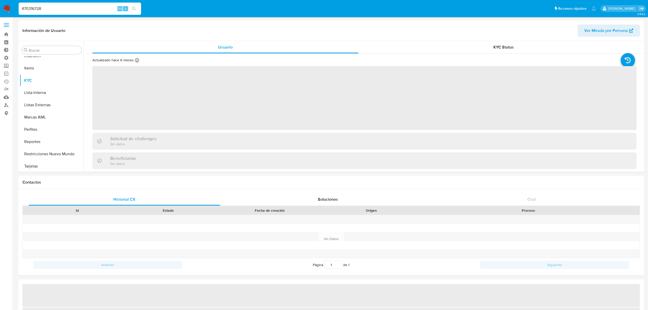
scroll to position [228, 0]
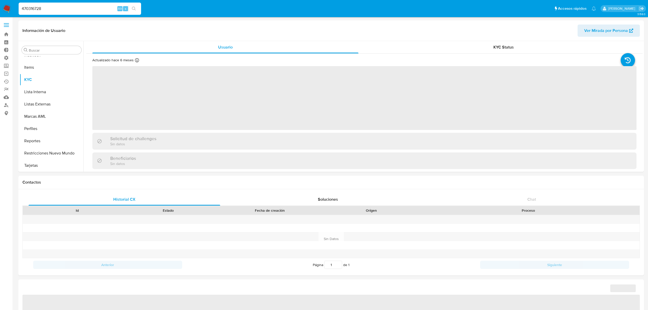
select select "10"
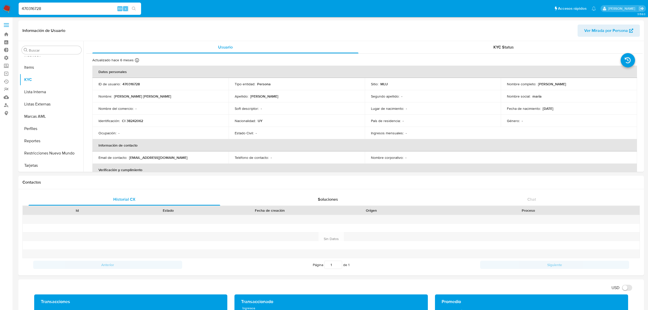
click at [44, 152] on button "Restricciones Nuevo Mundo" at bounding box center [50, 153] width 60 height 12
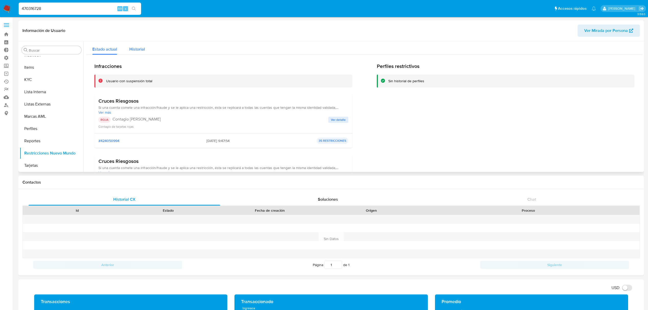
click at [139, 53] on div "Historial" at bounding box center [137, 48] width 16 height 14
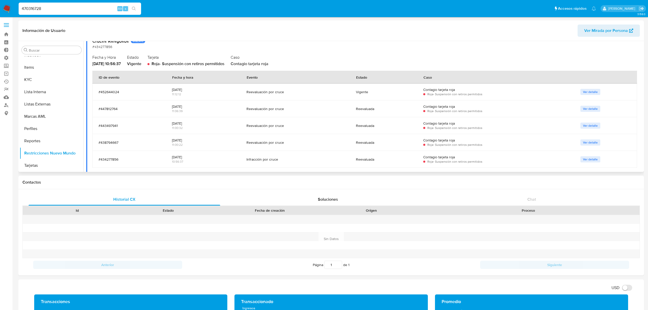
scroll to position [572, 0]
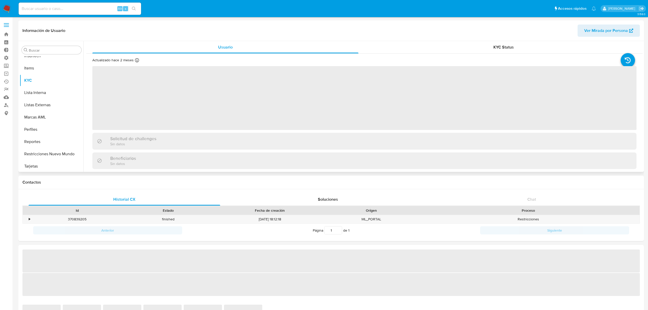
scroll to position [228, 0]
click at [55, 150] on button "Restricciones Nuevo Mundo" at bounding box center [50, 153] width 60 height 12
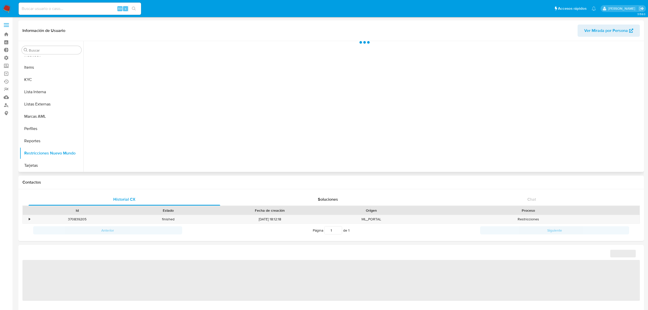
select select "10"
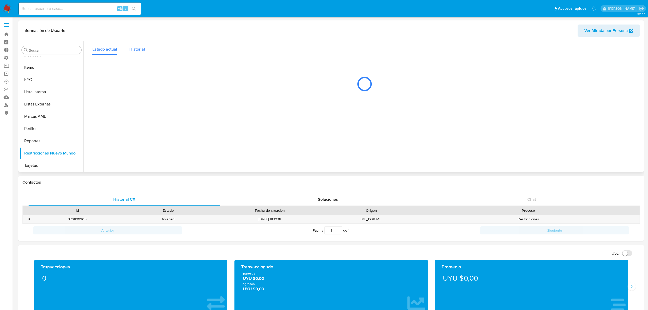
click at [133, 47] on span "Historial" at bounding box center [137, 49] width 16 height 6
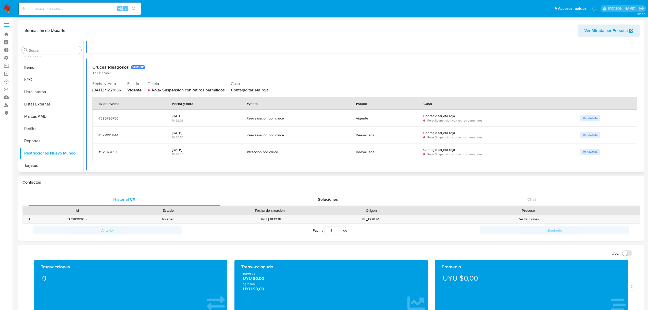
scroll to position [272, 0]
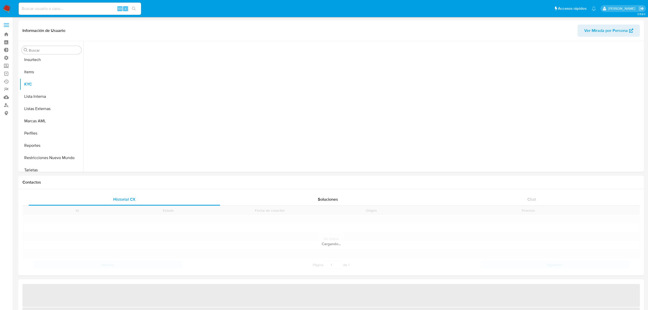
scroll to position [228, 0]
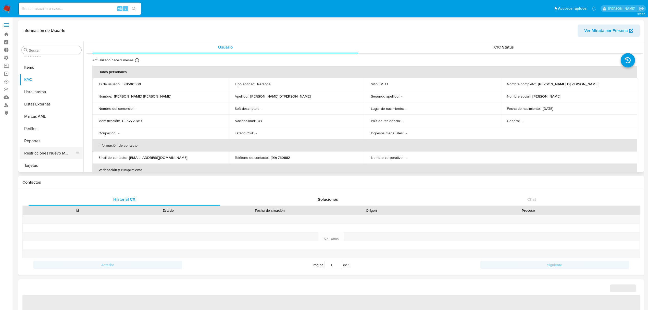
select select "10"
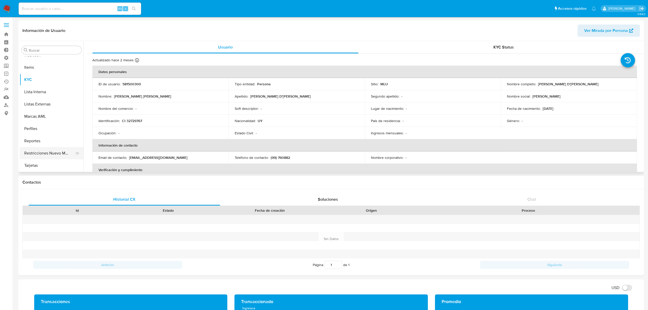
click at [49, 149] on button "Restricciones Nuevo Mundo" at bounding box center [50, 153] width 60 height 12
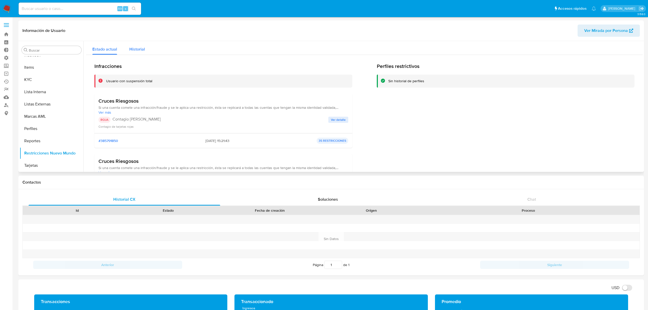
click at [130, 46] on span "Historial" at bounding box center [137, 49] width 16 height 6
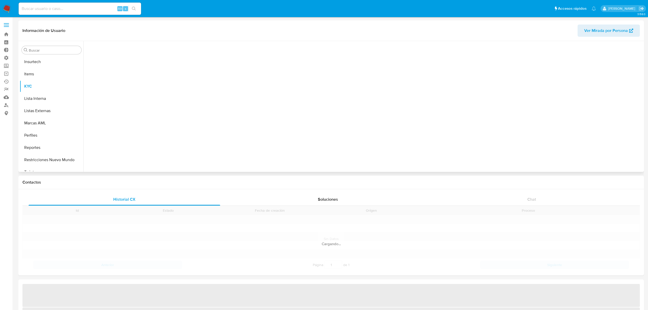
scroll to position [228, 0]
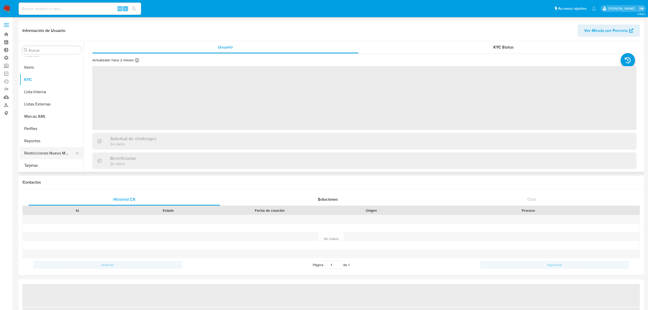
click at [55, 148] on button "Restricciones Nuevo Mundo" at bounding box center [50, 153] width 60 height 12
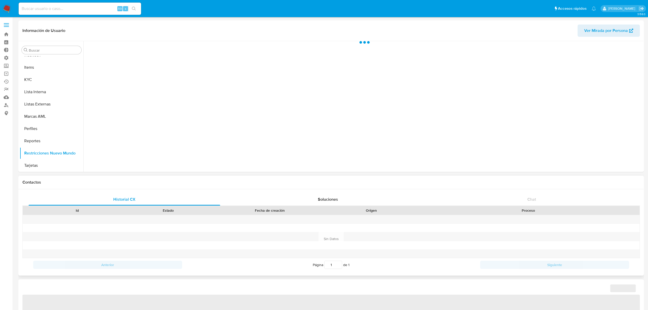
select select "10"
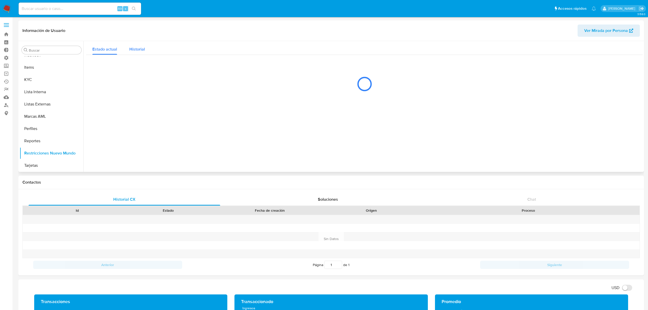
click at [147, 52] on button "Historial" at bounding box center [137, 48] width 28 height 14
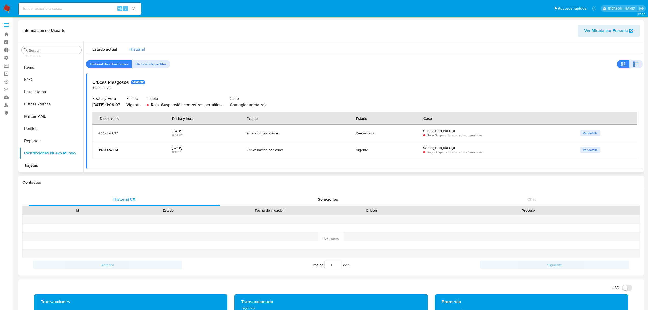
click at [138, 53] on div "Historial" at bounding box center [137, 48] width 16 height 14
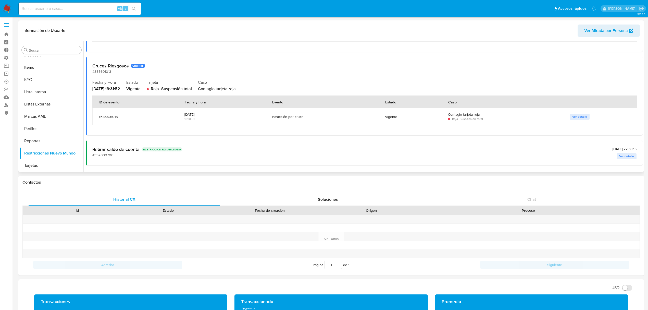
scroll to position [200, 0]
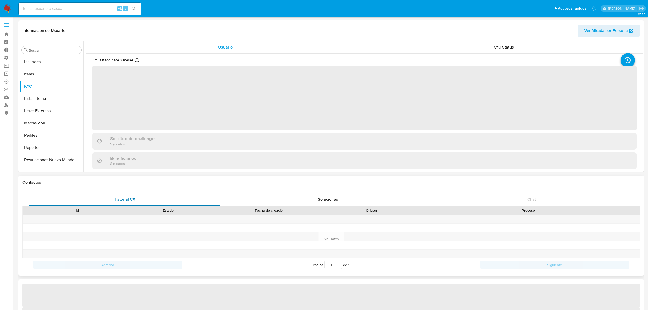
scroll to position [228, 0]
click at [60, 154] on button "Restricciones Nuevo Mundo" at bounding box center [50, 153] width 60 height 12
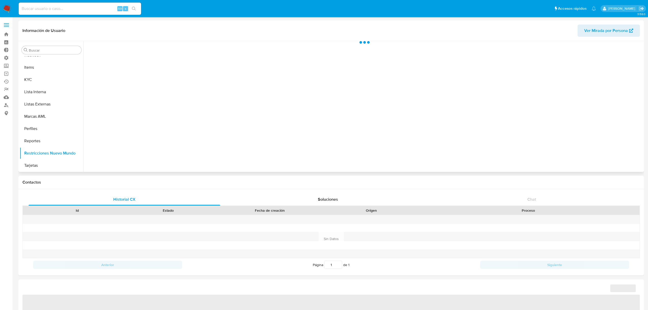
select select "10"
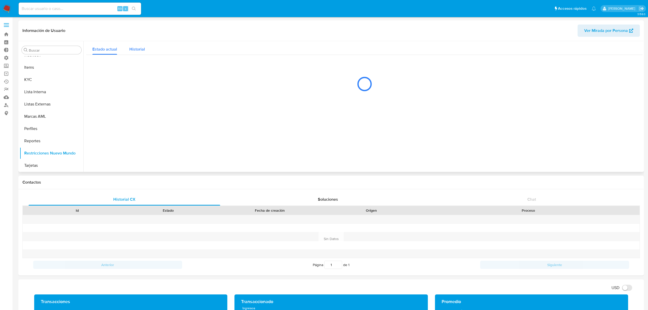
click at [135, 49] on span "Historial" at bounding box center [137, 49] width 16 height 6
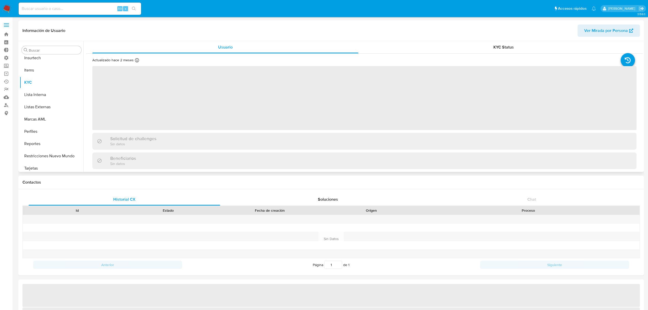
scroll to position [228, 0]
click at [60, 153] on button "Restricciones Nuevo Mundo" at bounding box center [50, 153] width 60 height 12
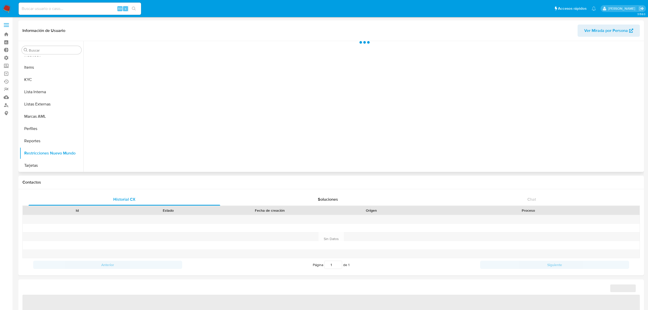
select select "10"
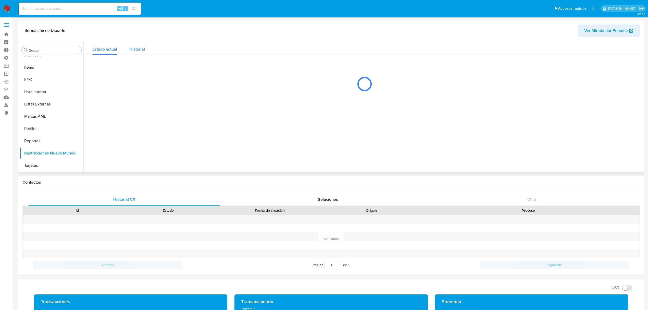
click at [131, 49] on span "Historial" at bounding box center [137, 49] width 16 height 6
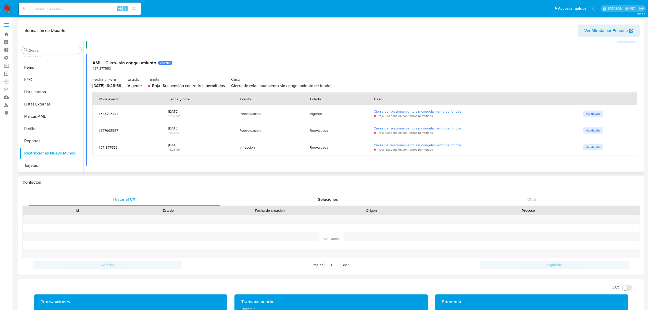
scroll to position [136, 0]
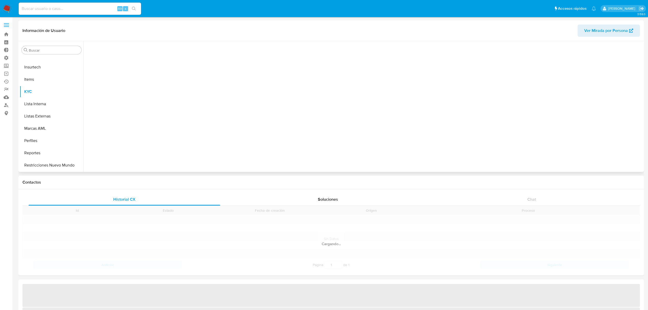
scroll to position [228, 0]
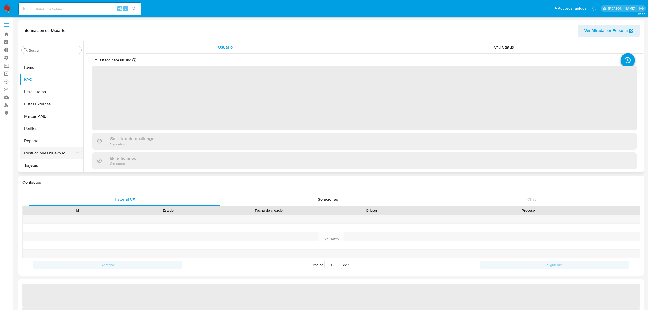
click at [54, 155] on button "Restricciones Nuevo Mundo" at bounding box center [50, 153] width 60 height 12
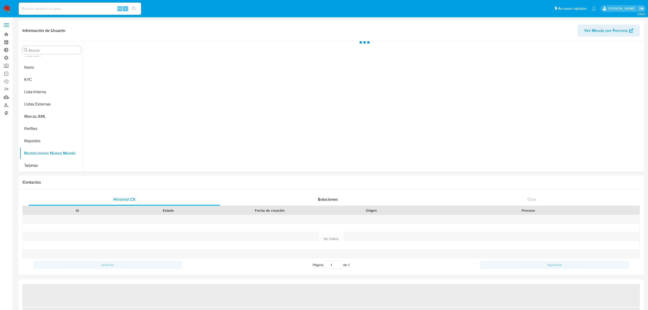
select select "10"
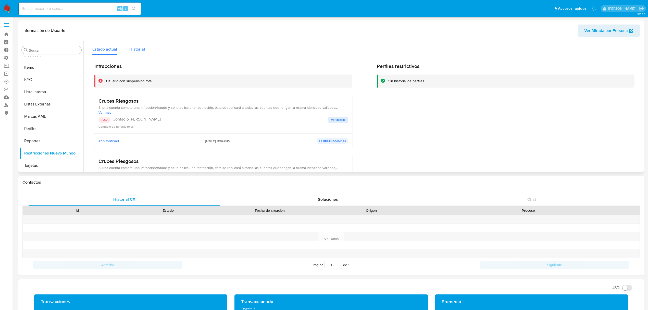
click at [139, 44] on div "Historial" at bounding box center [137, 48] width 16 height 14
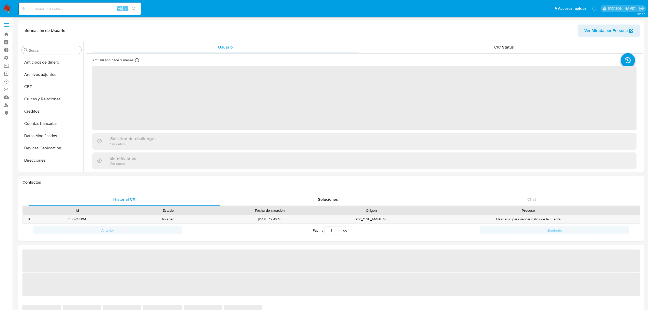
scroll to position [228, 0]
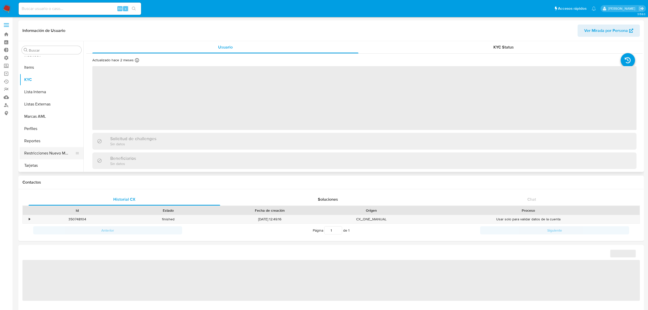
click at [54, 152] on button "Restricciones Nuevo Mundo" at bounding box center [50, 153] width 60 height 12
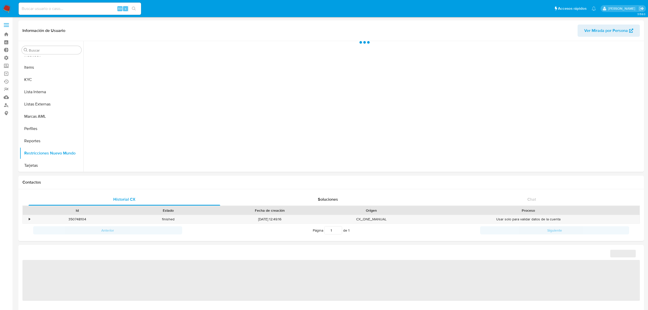
select select "10"
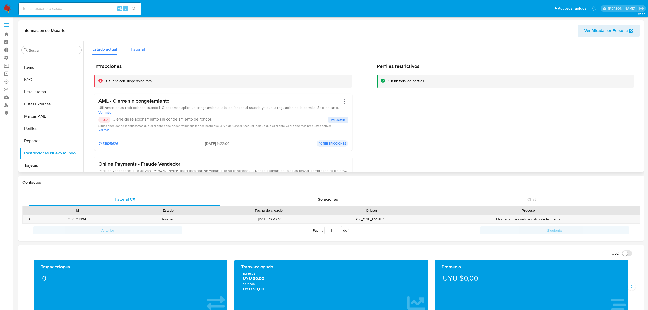
click at [143, 44] on div "Historial" at bounding box center [137, 48] width 16 height 14
